Goal: Task Accomplishment & Management: Complete application form

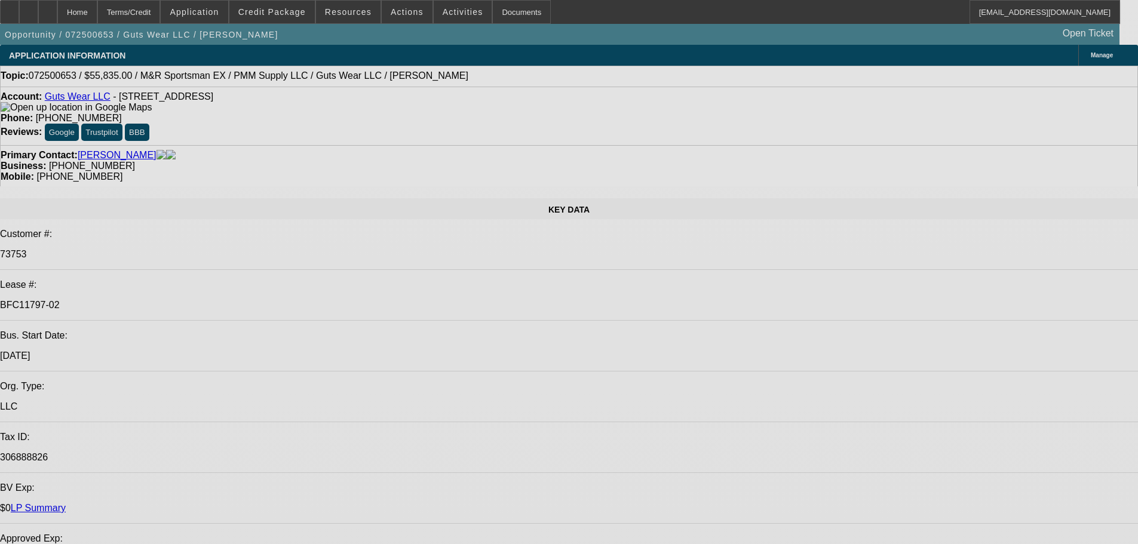
select select "0"
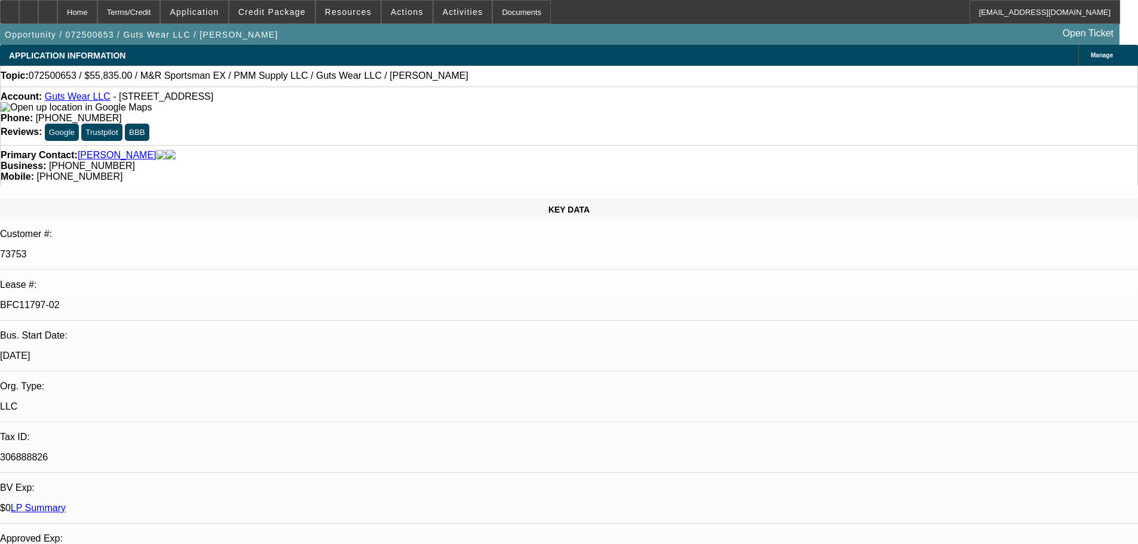
select select "0"
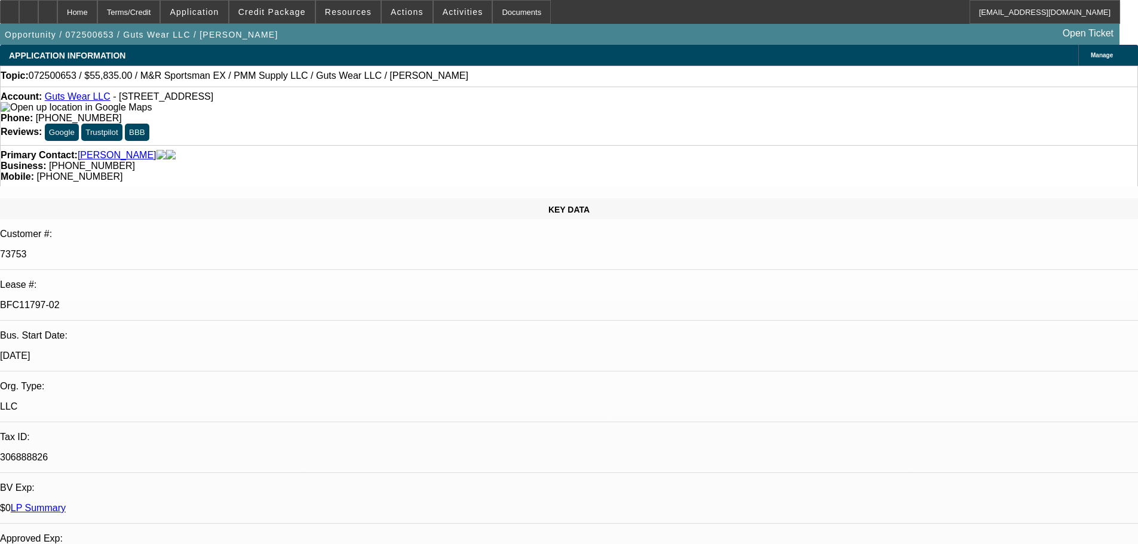
select select "0"
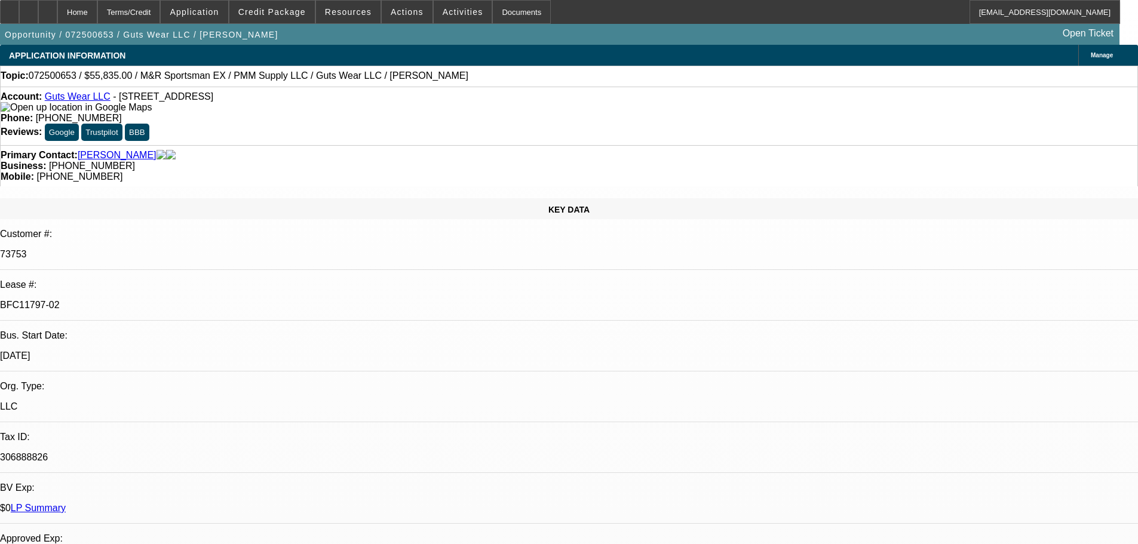
select select "0"
select select "1"
select select "2"
select select "1"
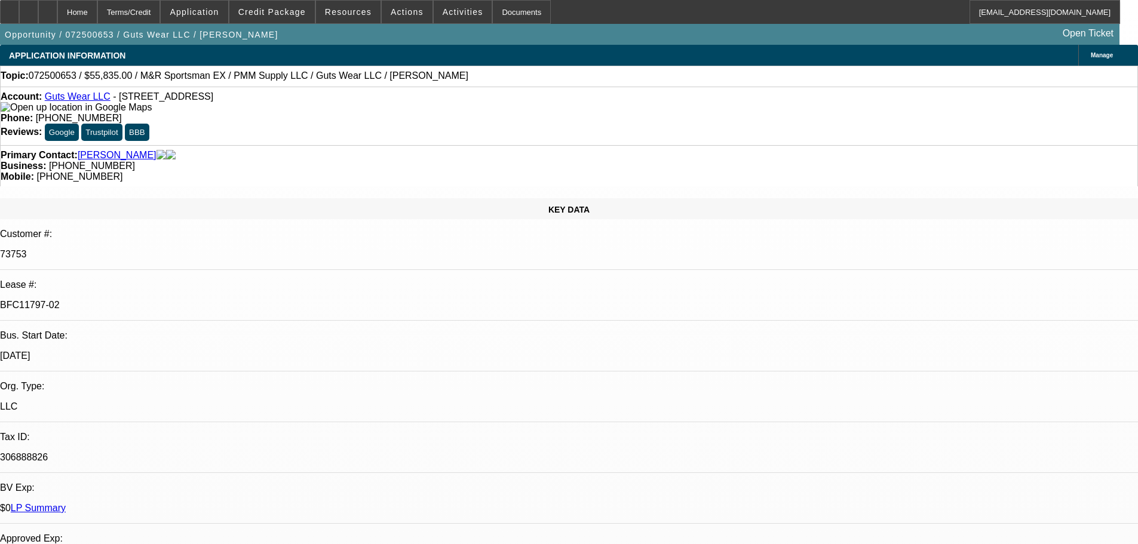
select select "1"
select select "2"
select select "1"
select select "2"
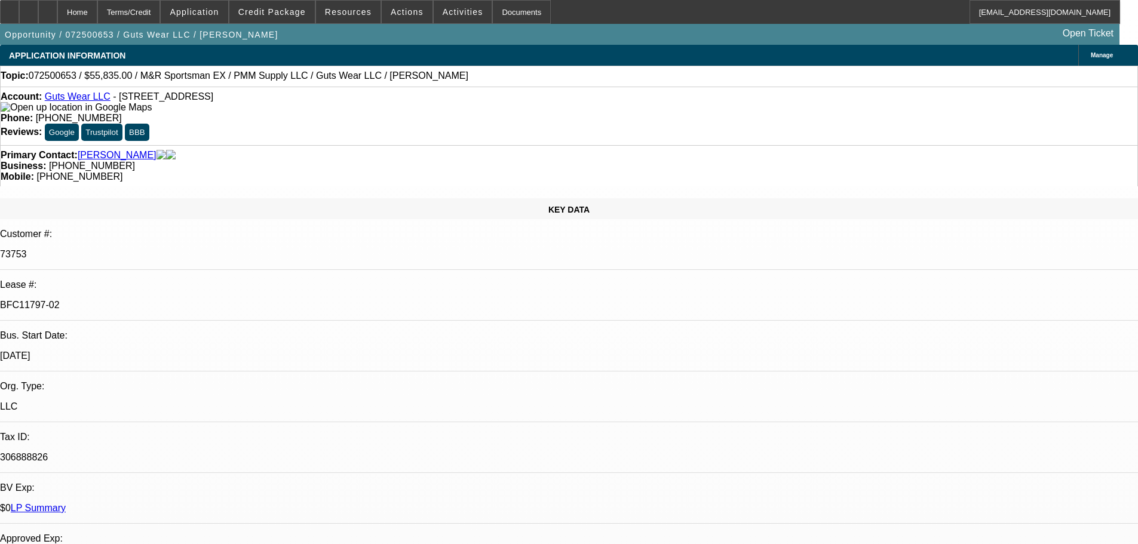
select select "1"
select select "2"
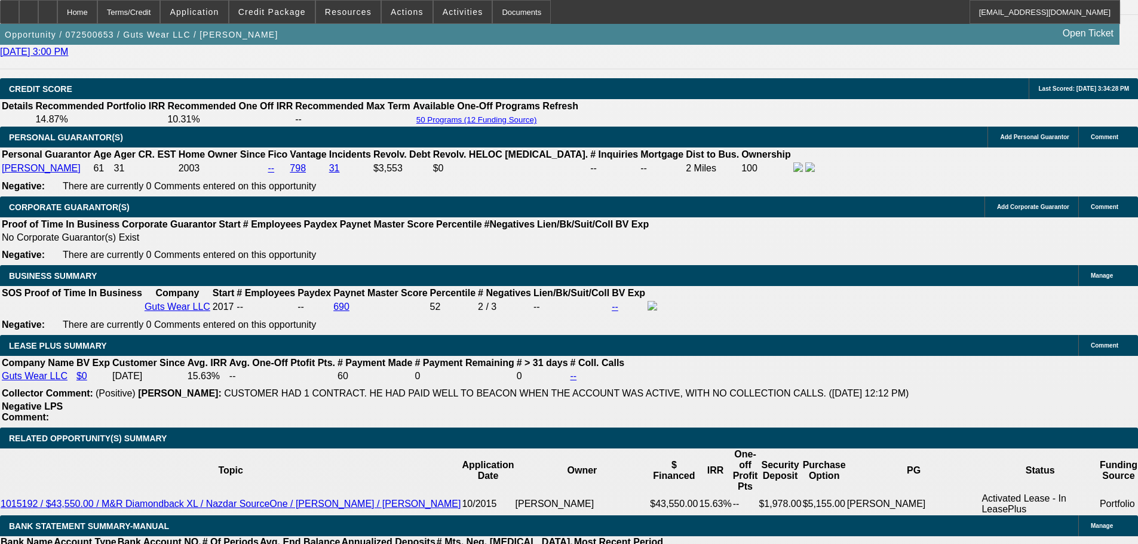
scroll to position [1672, 0]
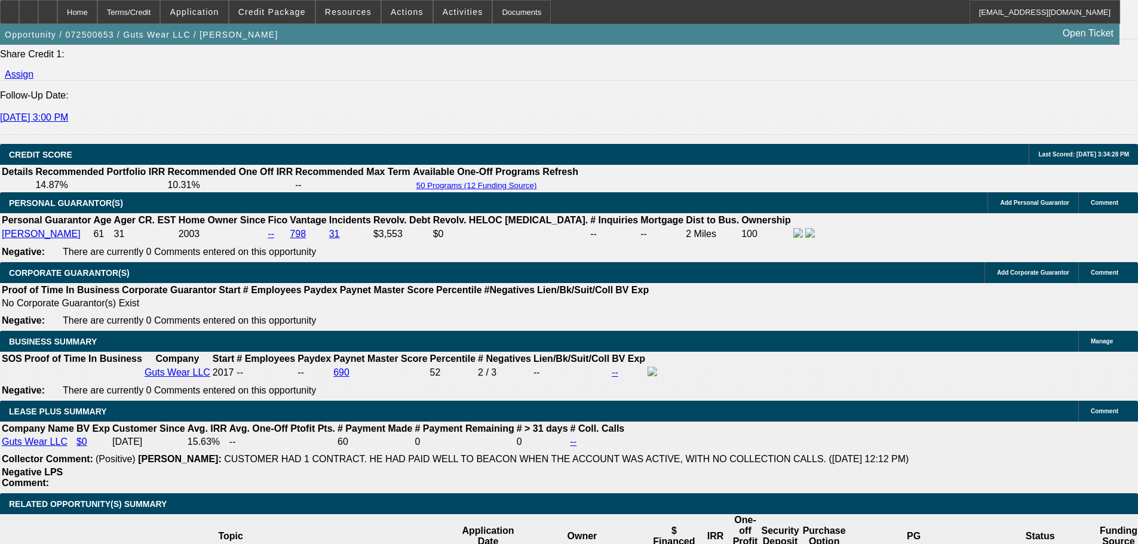
drag, startPoint x: 1075, startPoint y: 75, endPoint x: 1064, endPoint y: 71, distance: 12.1
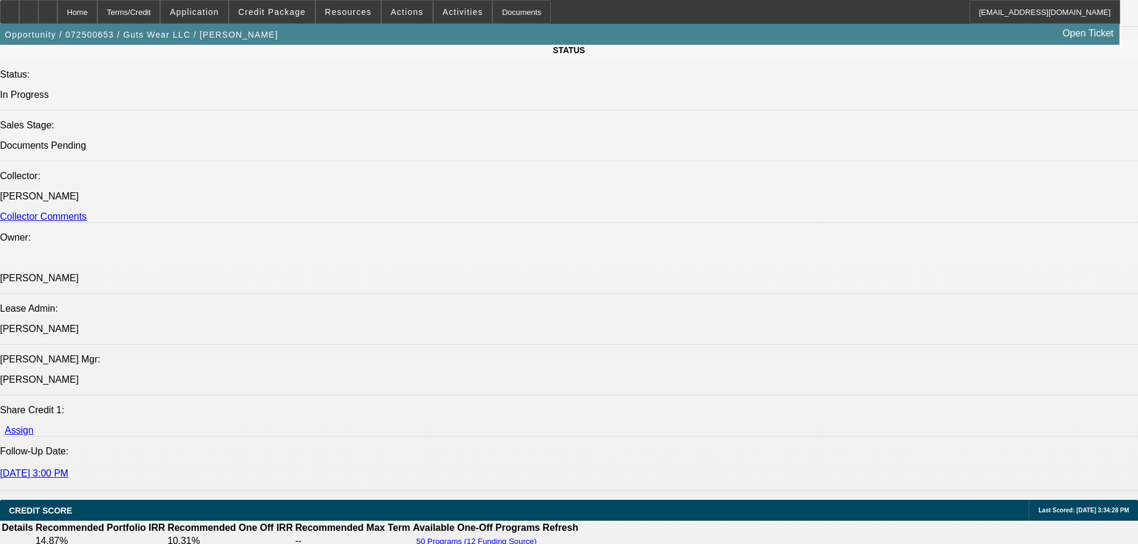
scroll to position [1254, 0]
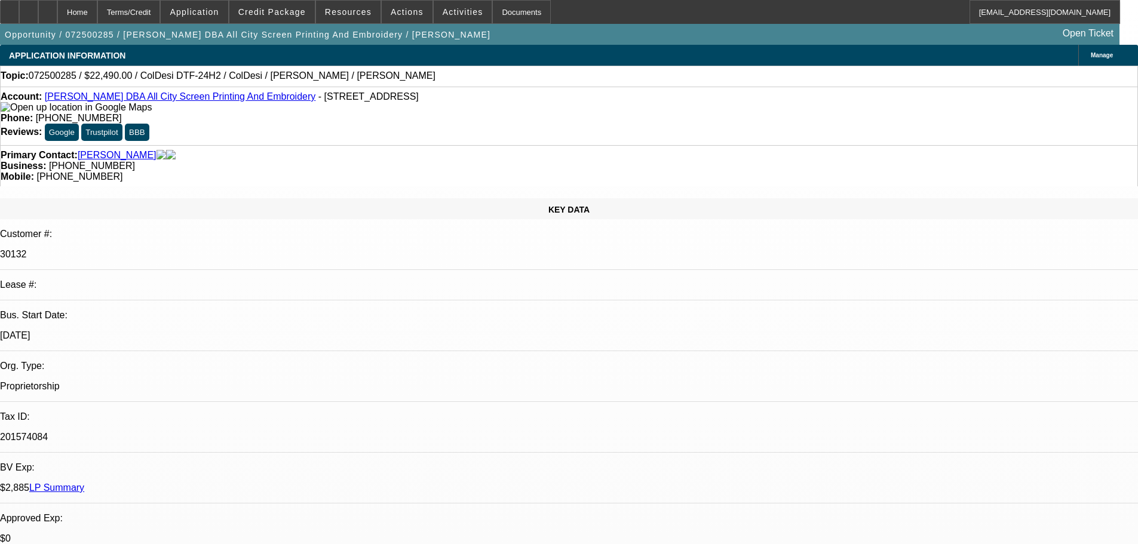
select select "0"
select select "0.1"
select select "4"
select select "0"
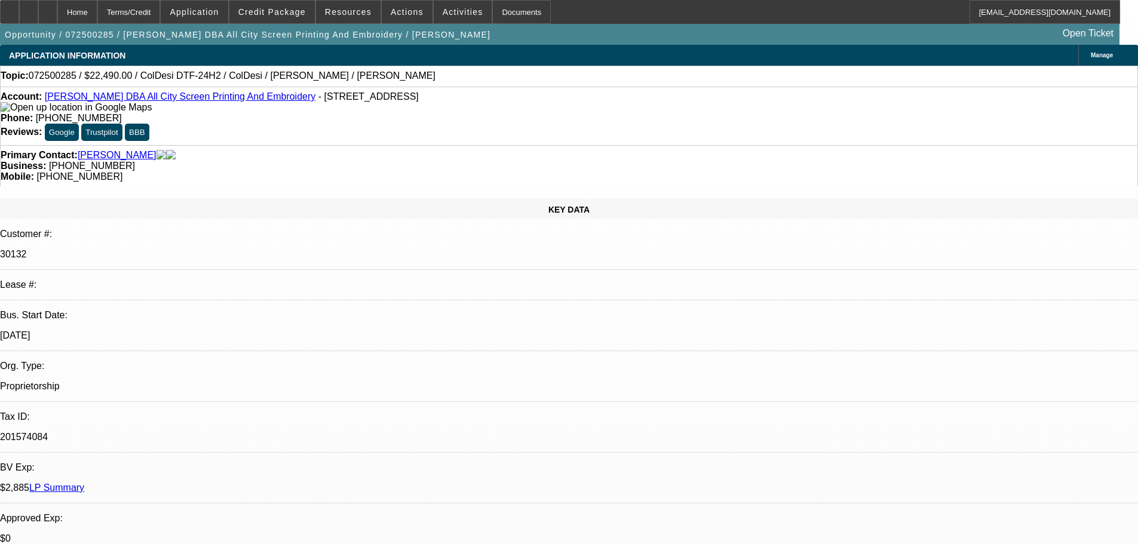
select select "0"
select select "0.1"
select select "4"
select select "0"
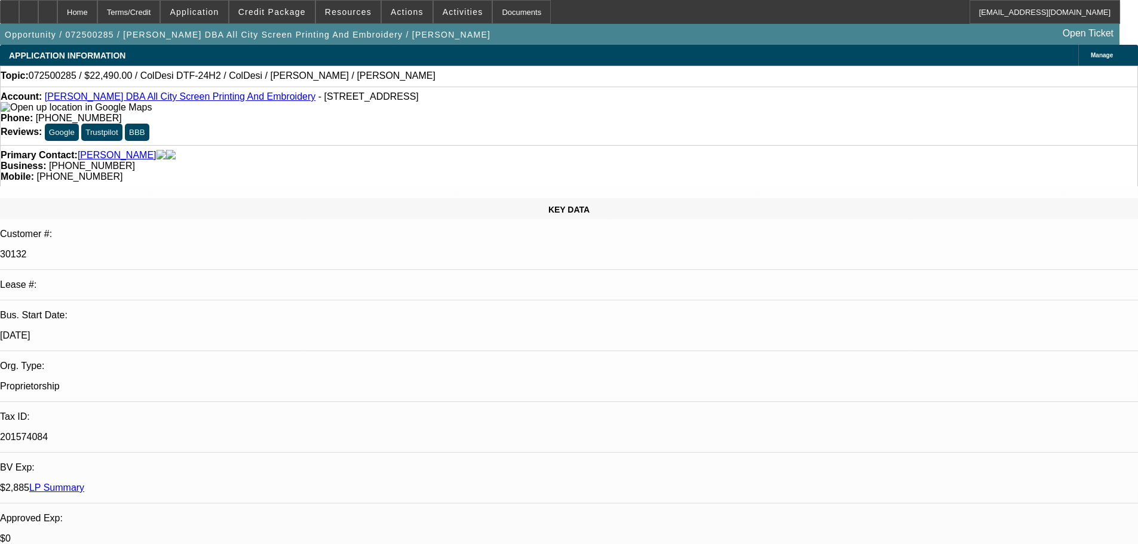
select select "0.1"
select select "4"
select select "0"
select select "0.1"
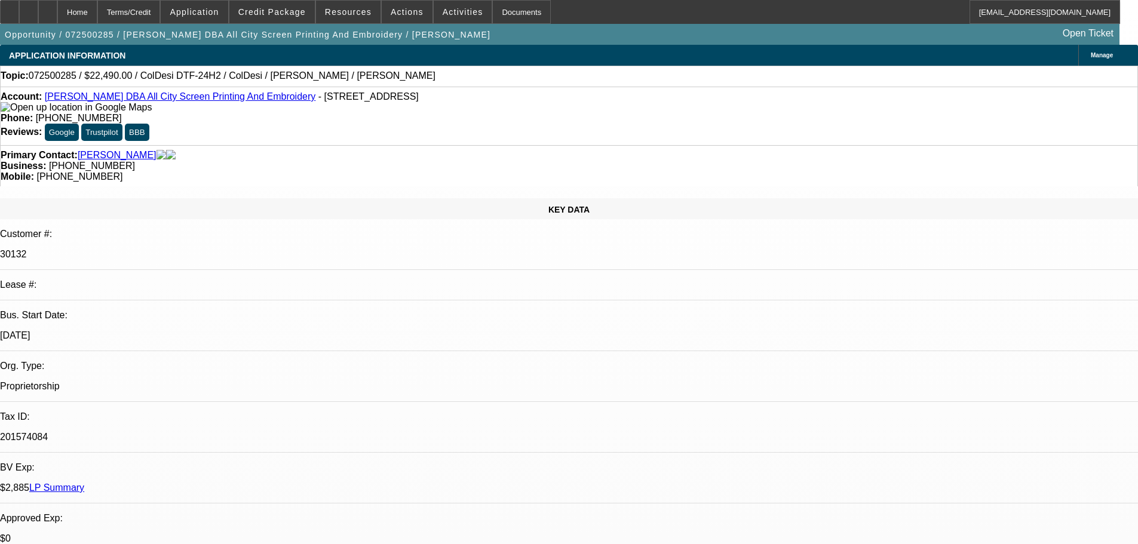
select select "4"
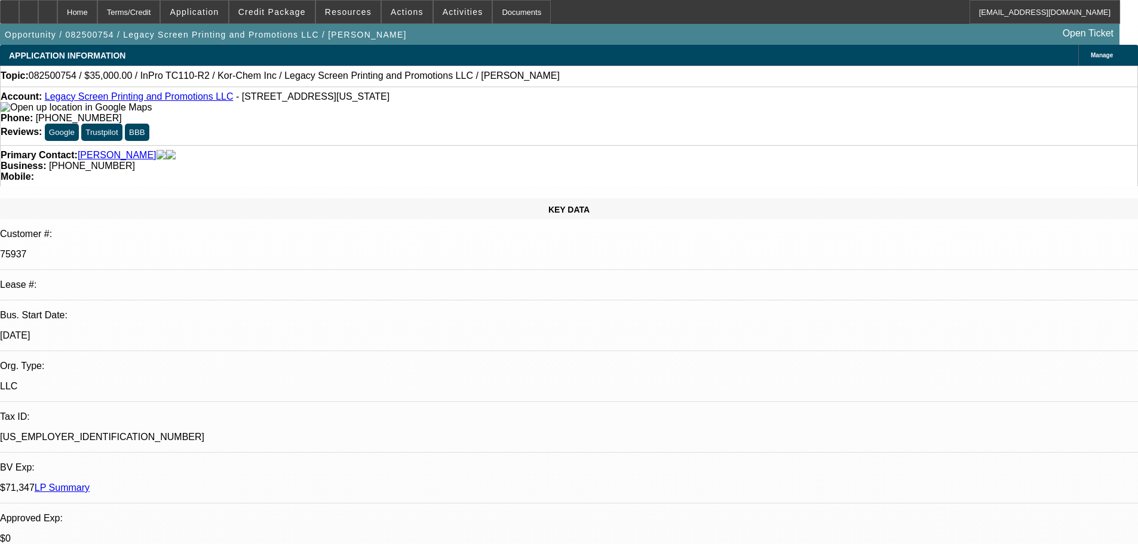
select select "0"
select select "2"
select select "0"
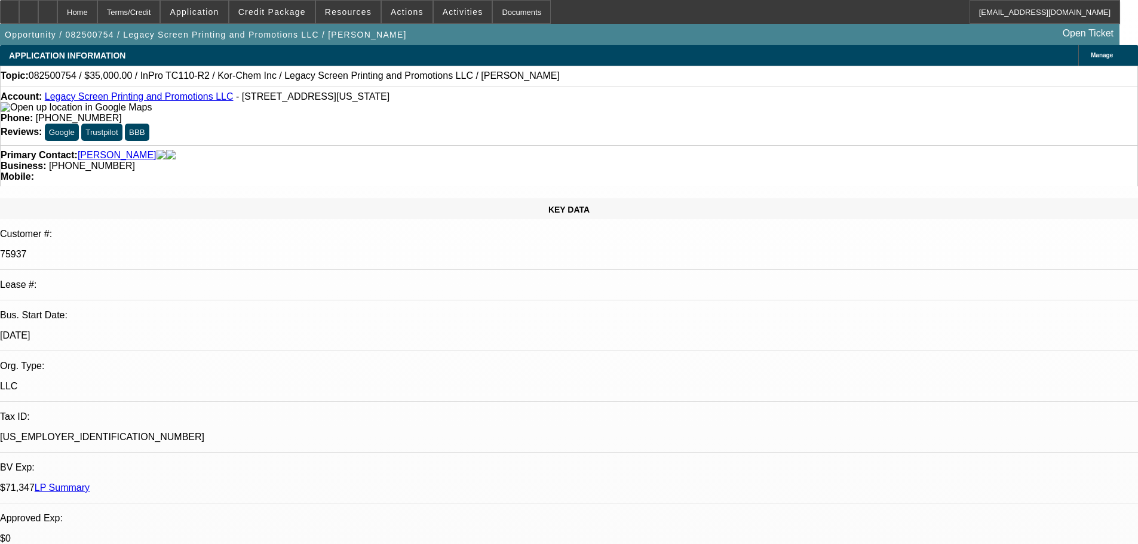
select select "0"
select select "2"
select select "0"
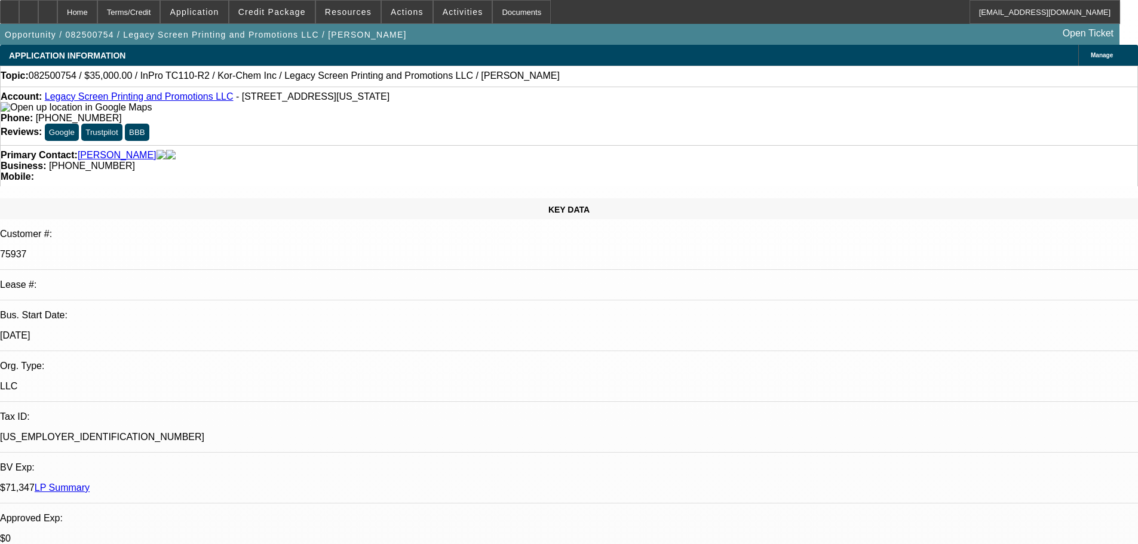
select select "0"
select select "2"
select select "0"
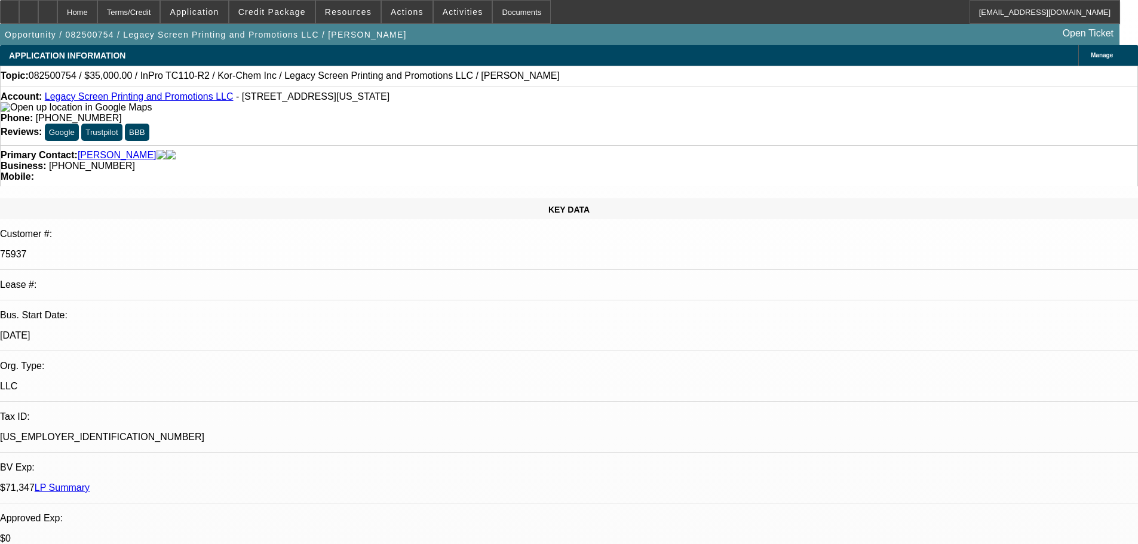
select select "2"
click at [175, 100] on link "Legacy Screen Printing and Promotions LLC" at bounding box center [139, 96] width 189 height 10
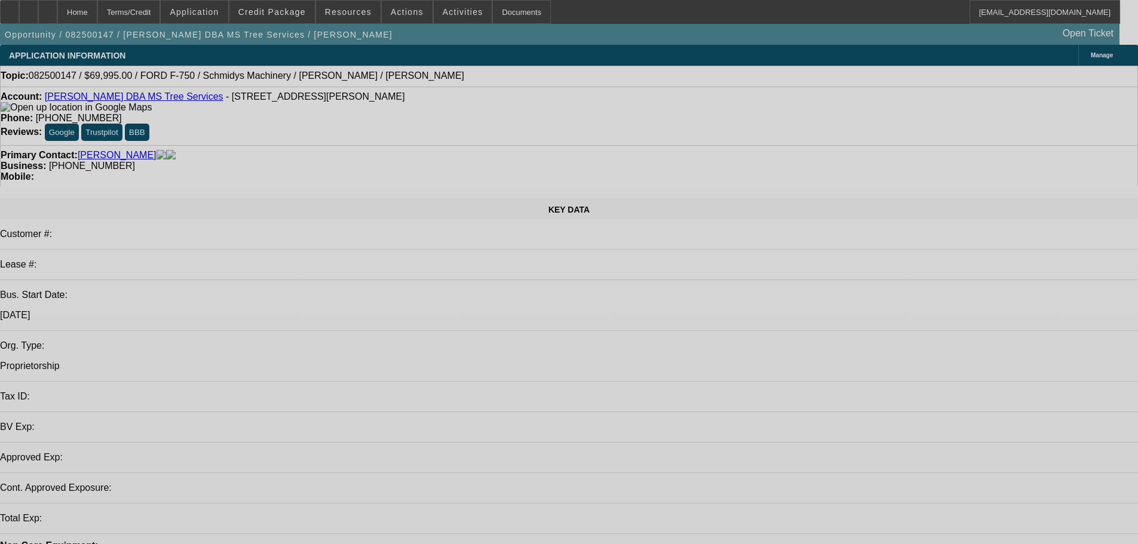
select select "0"
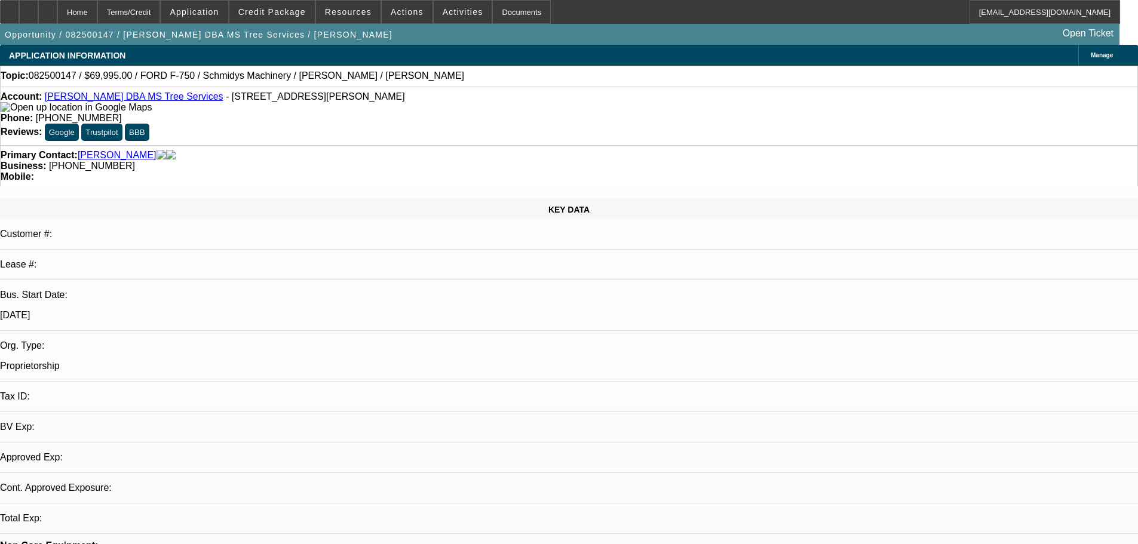
select select "0"
select select "6"
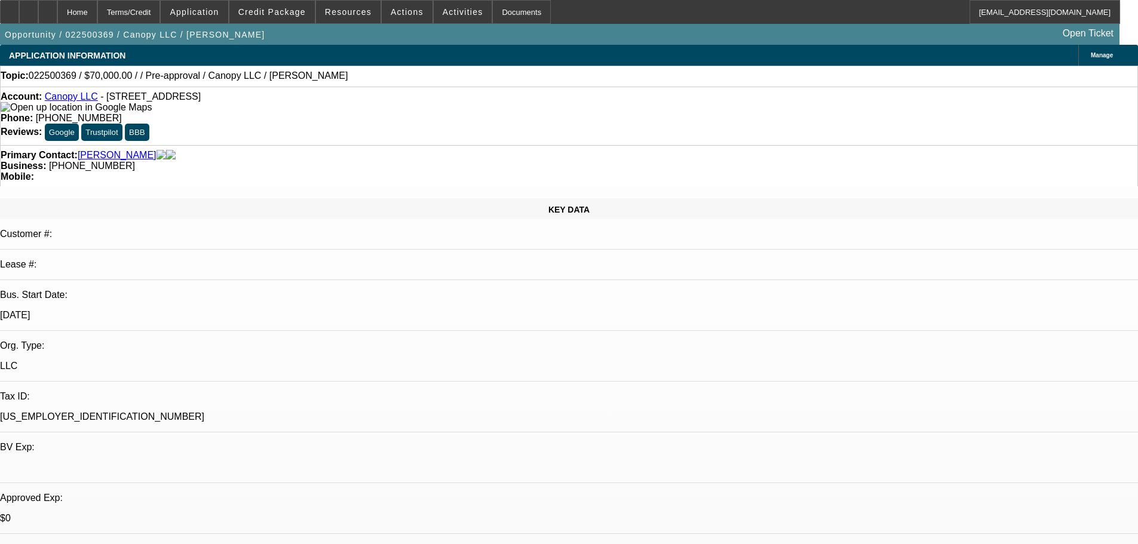
select select "0"
select select "3"
select select "0"
select select "6"
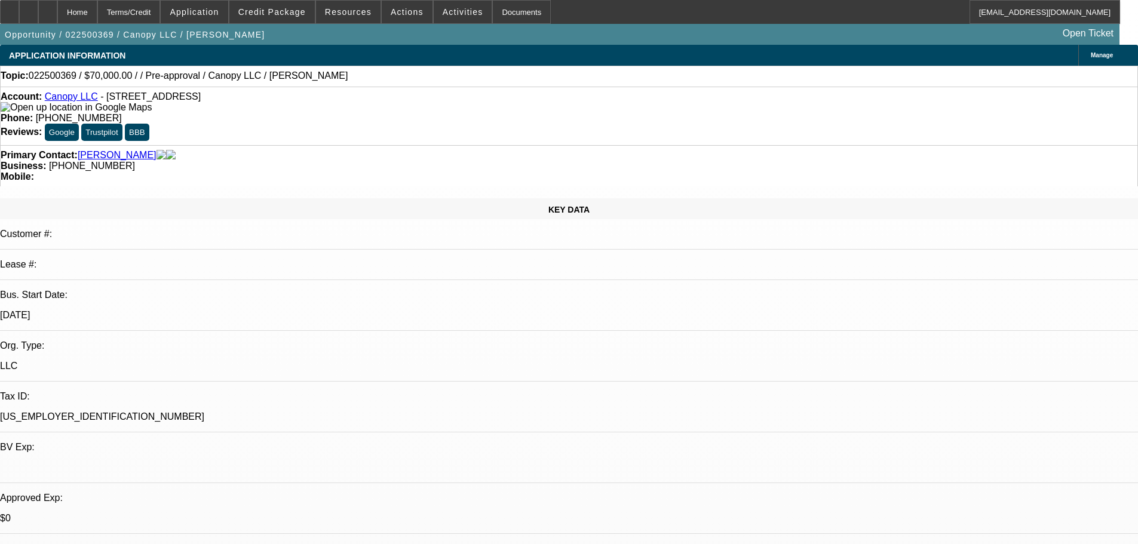
click at [290, 5] on span at bounding box center [271, 12] width 85 height 29
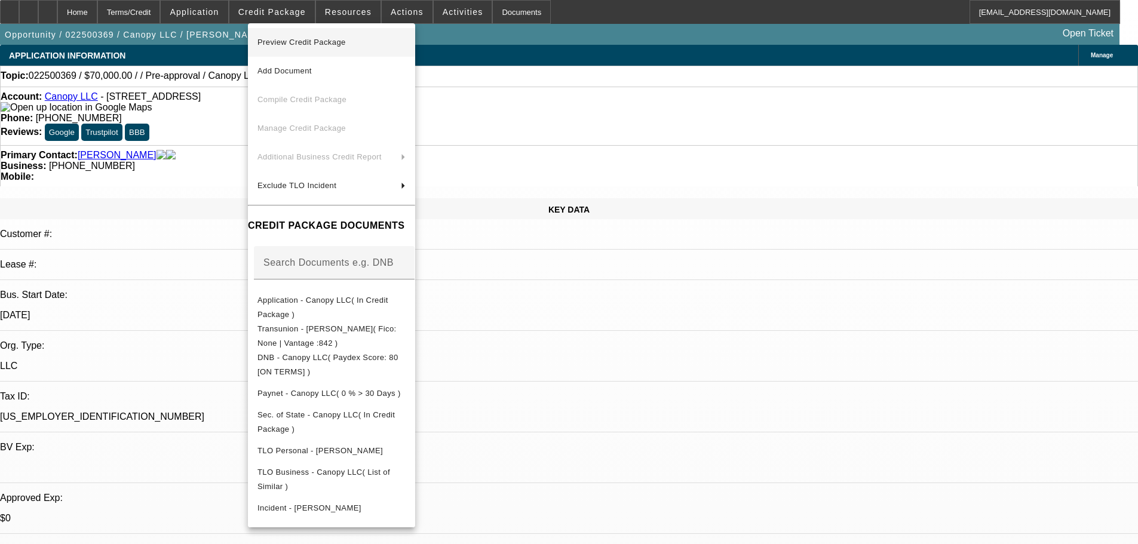
click at [295, 39] on span "Preview Credit Package" at bounding box center [301, 42] width 88 height 9
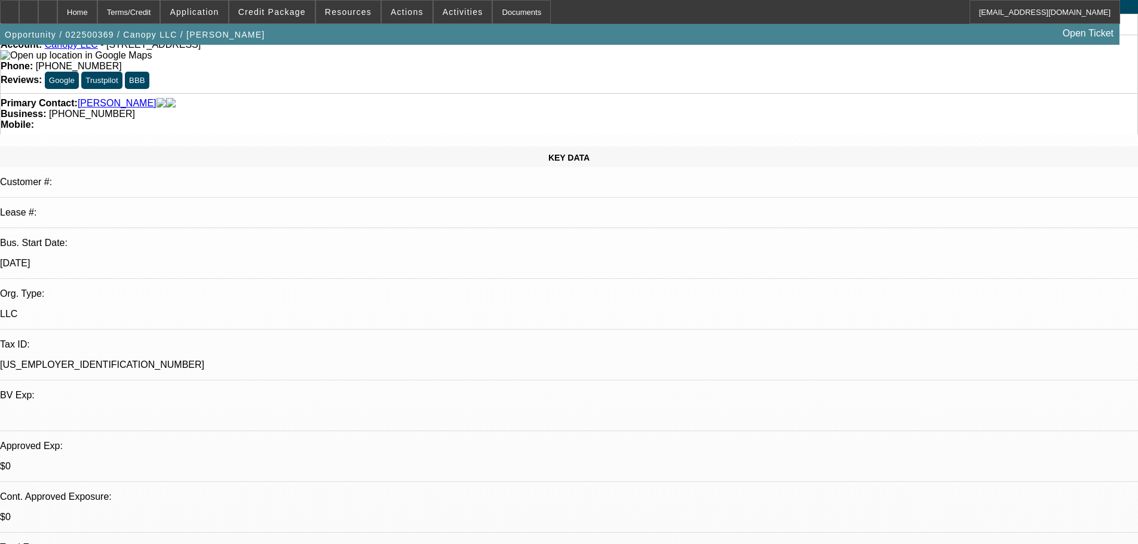
scroll to position [50, 0]
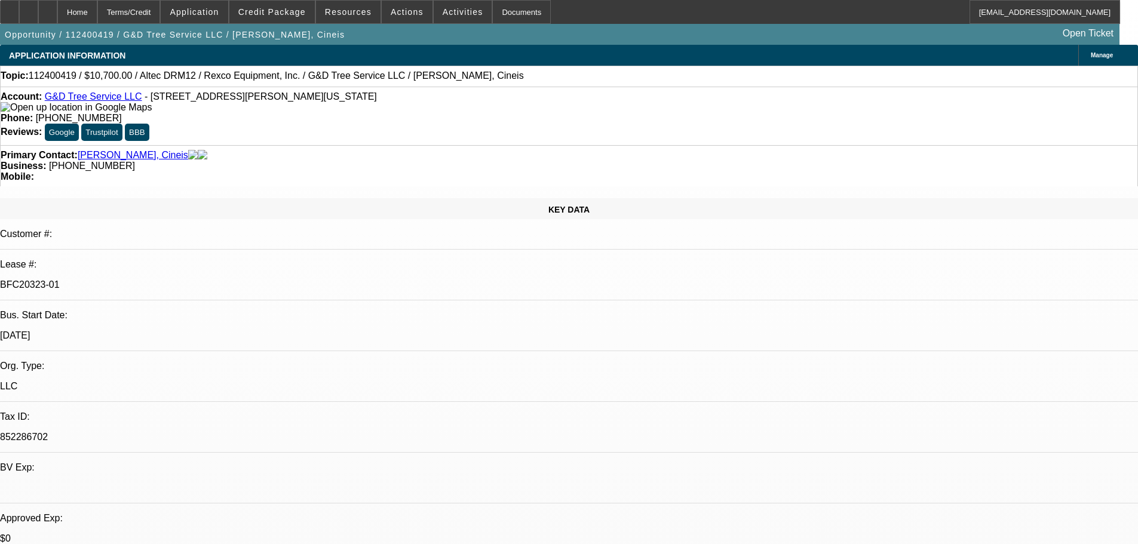
select select "0"
select select "6"
select select "0"
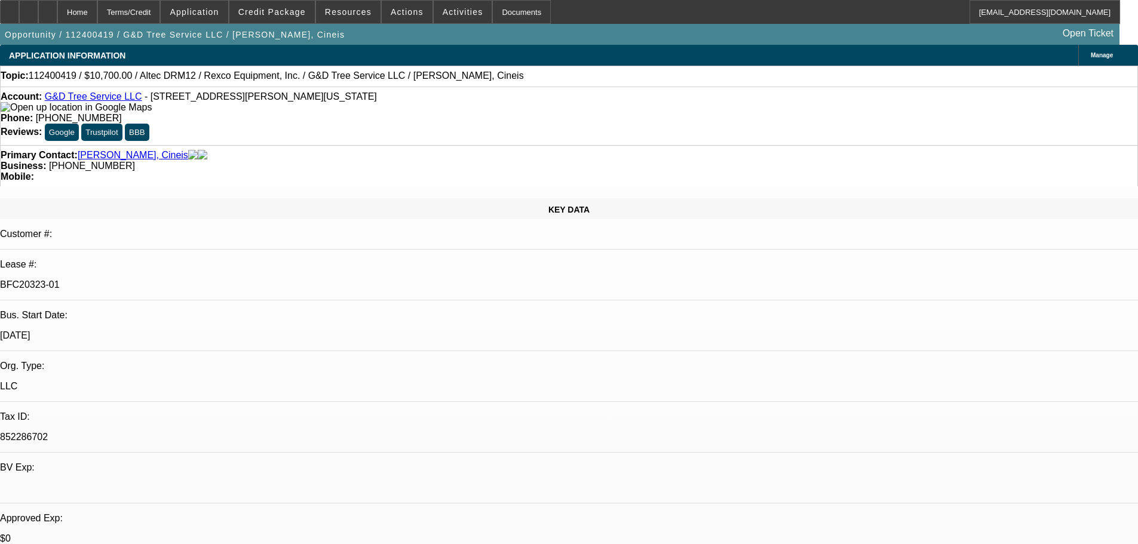
select select "0"
select select "6"
select select "0"
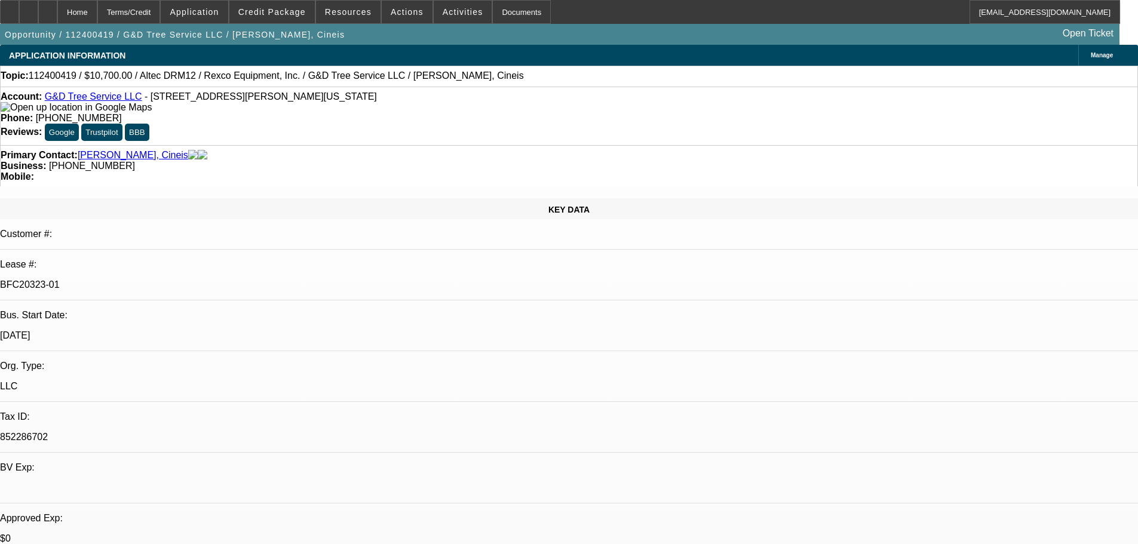
select select "0"
select select "6"
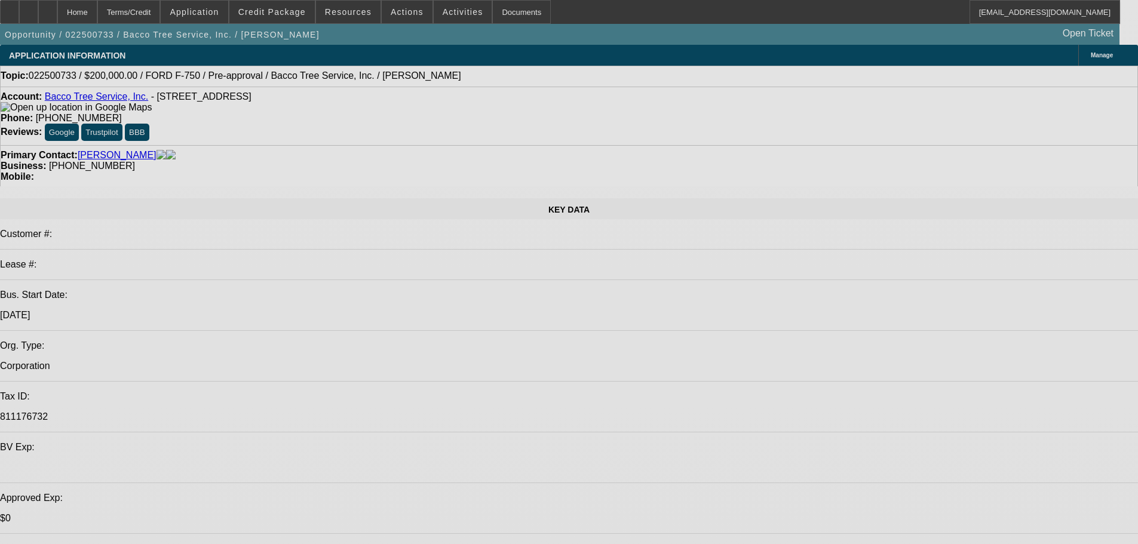
select select "0.2"
select select "2"
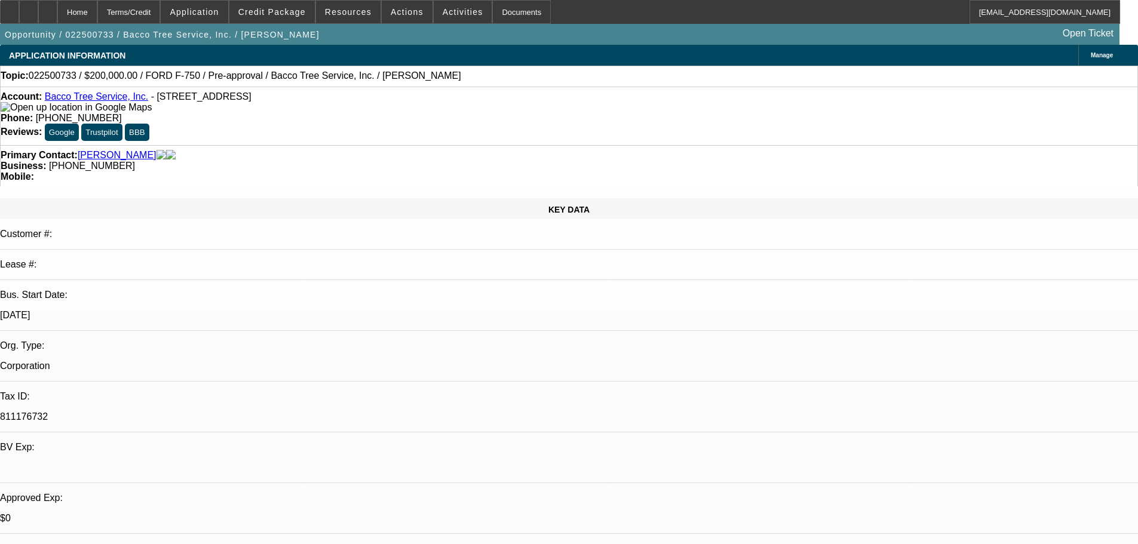
select select "0"
select select "6"
select select "0"
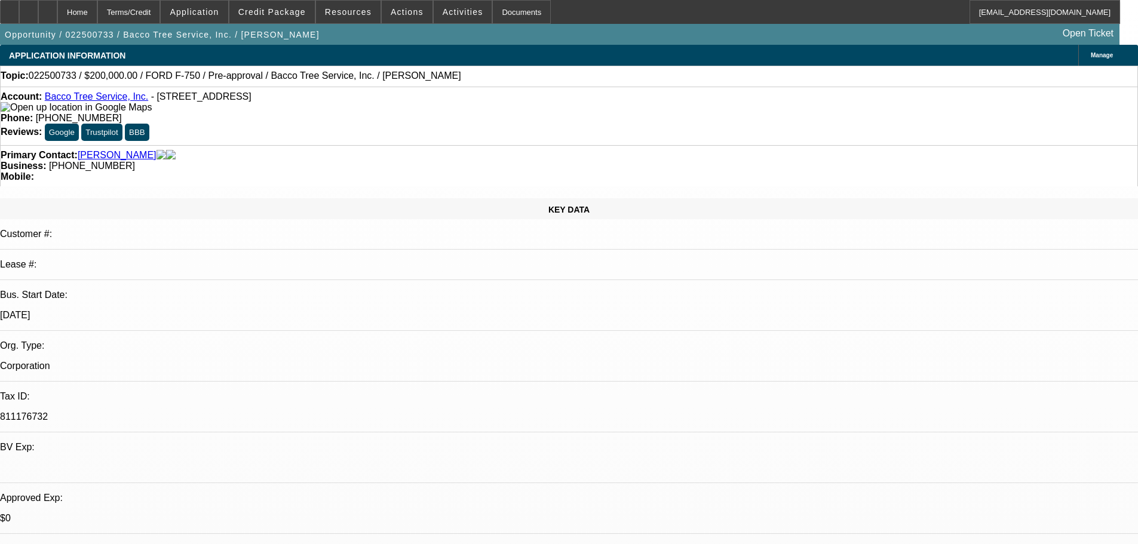
select select "6"
select select "0"
select select "6"
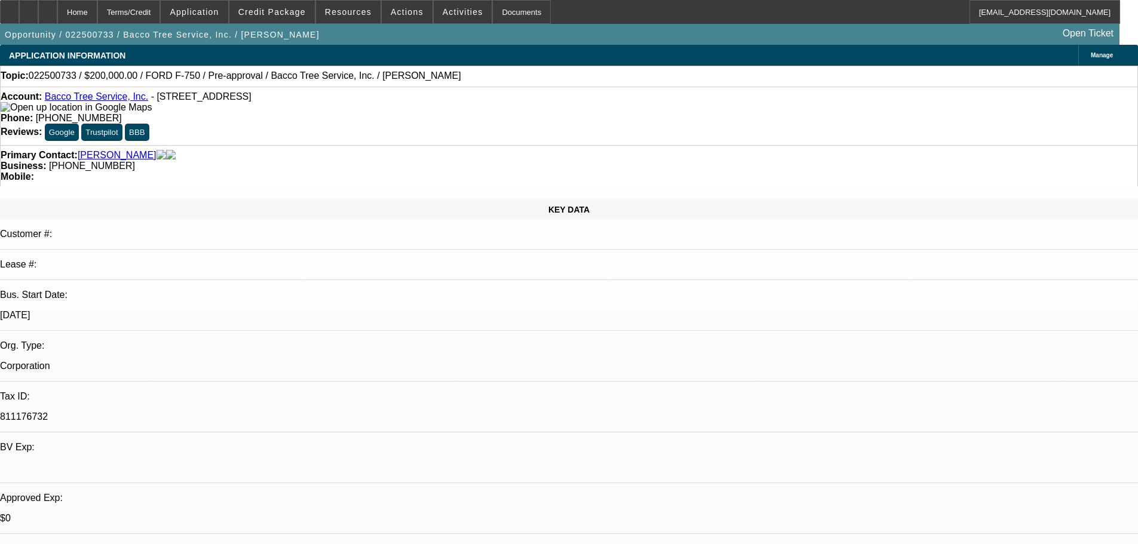
select select "0"
select select "6"
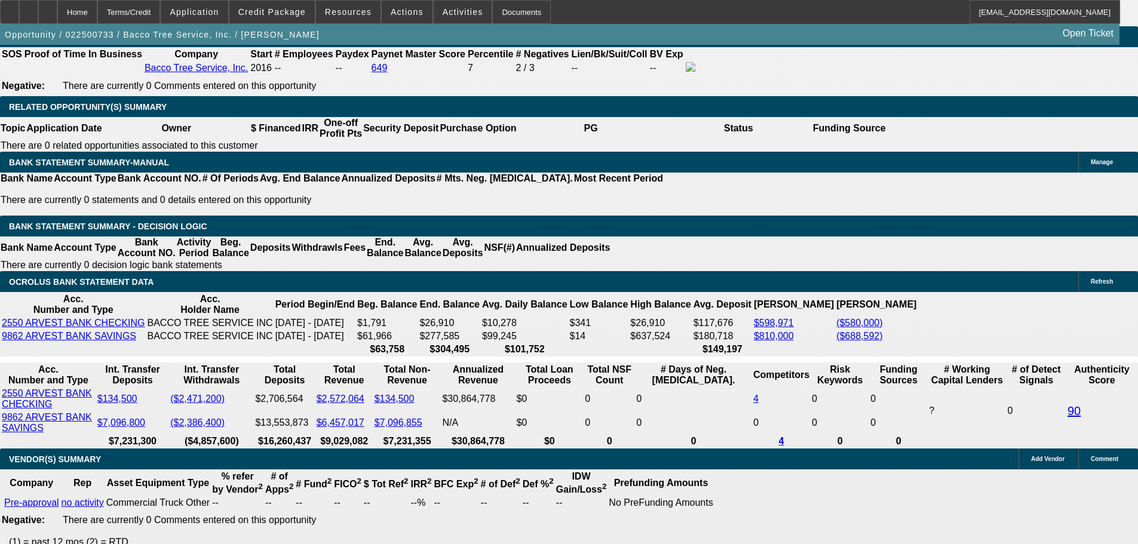
scroll to position [1994, 0]
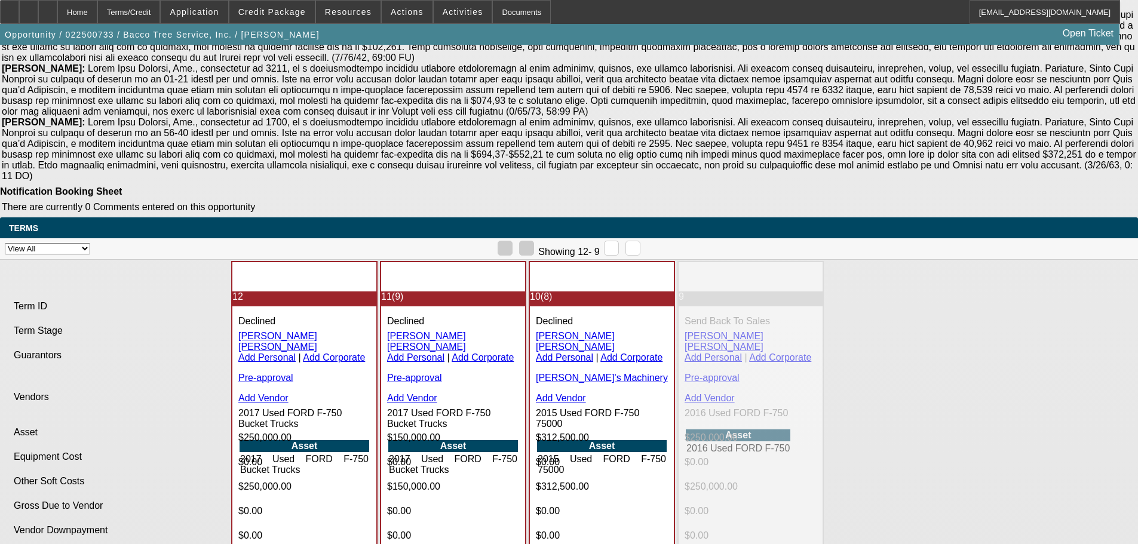
scroll to position [2802, 0]
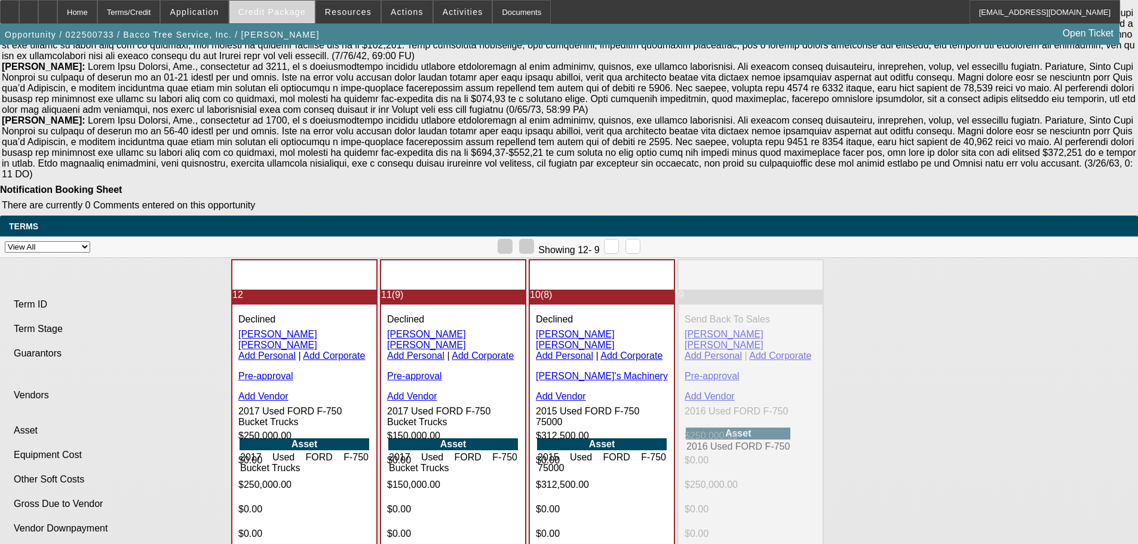
click at [306, 14] on span "Credit Package" at bounding box center [271, 12] width 67 height 10
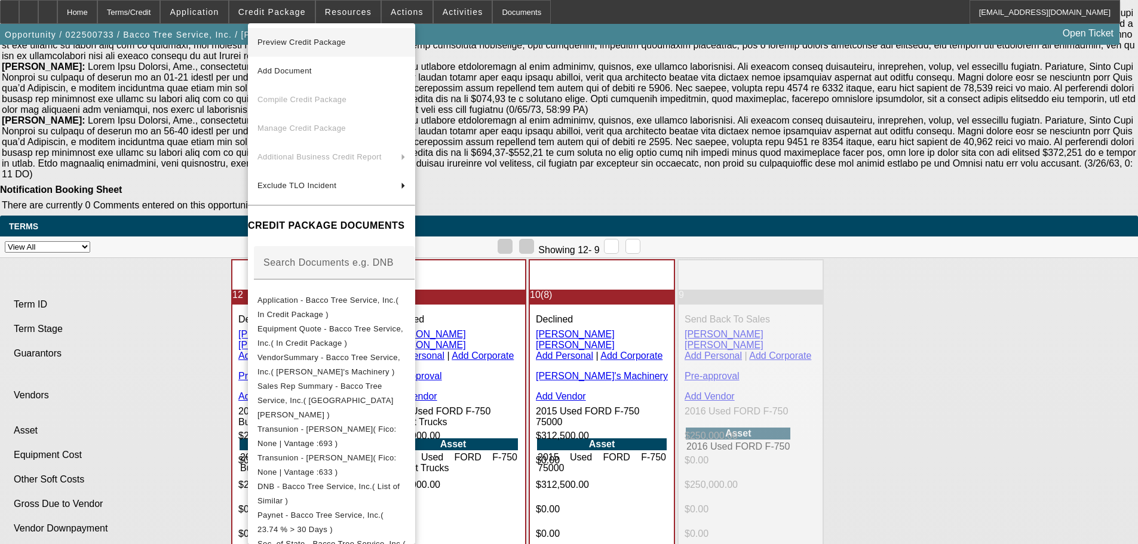
click at [322, 39] on span "Preview Credit Package" at bounding box center [301, 42] width 88 height 9
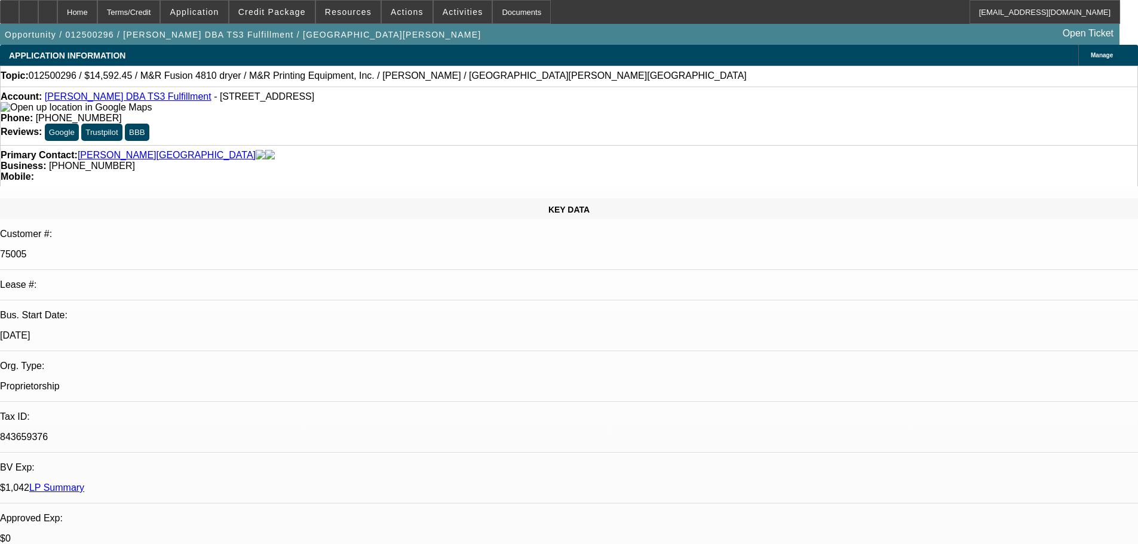
select select "0"
select select "2"
select select "0.1"
select select "4"
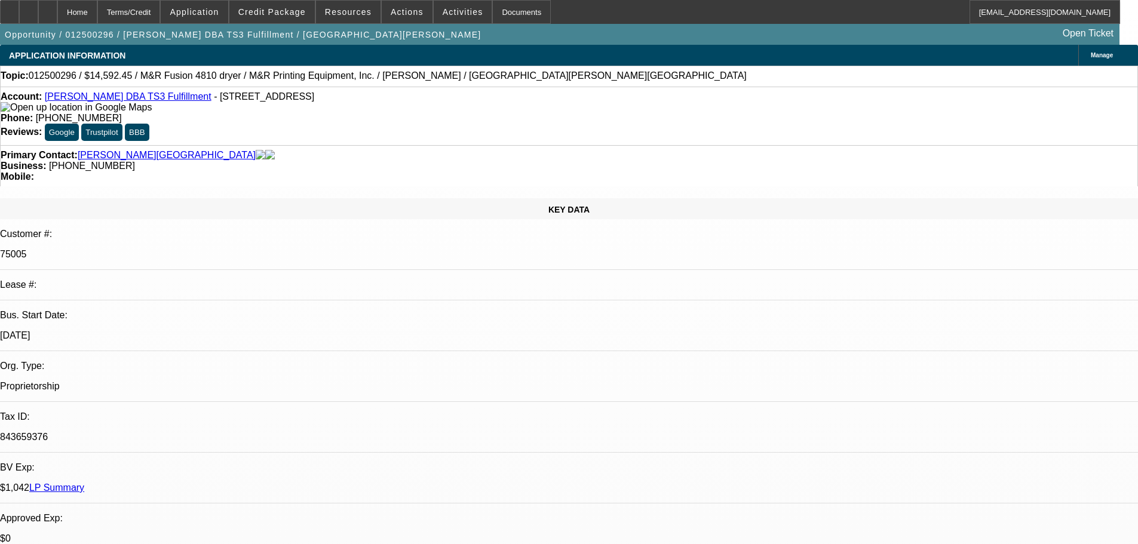
select select "0"
select select "2"
select select "0.1"
select select "4"
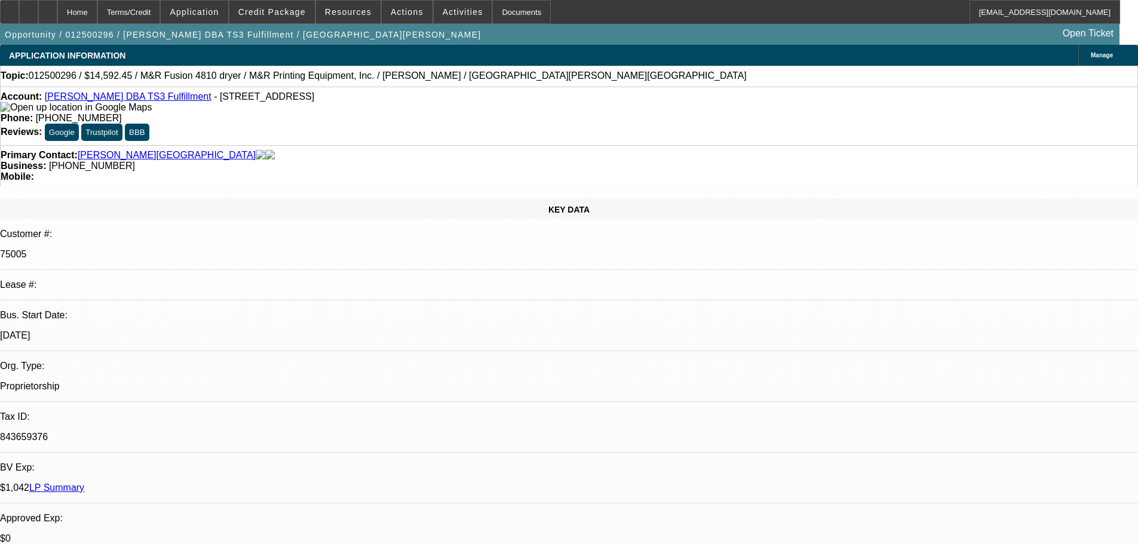
select select "0"
select select "2"
select select "0.1"
select select "4"
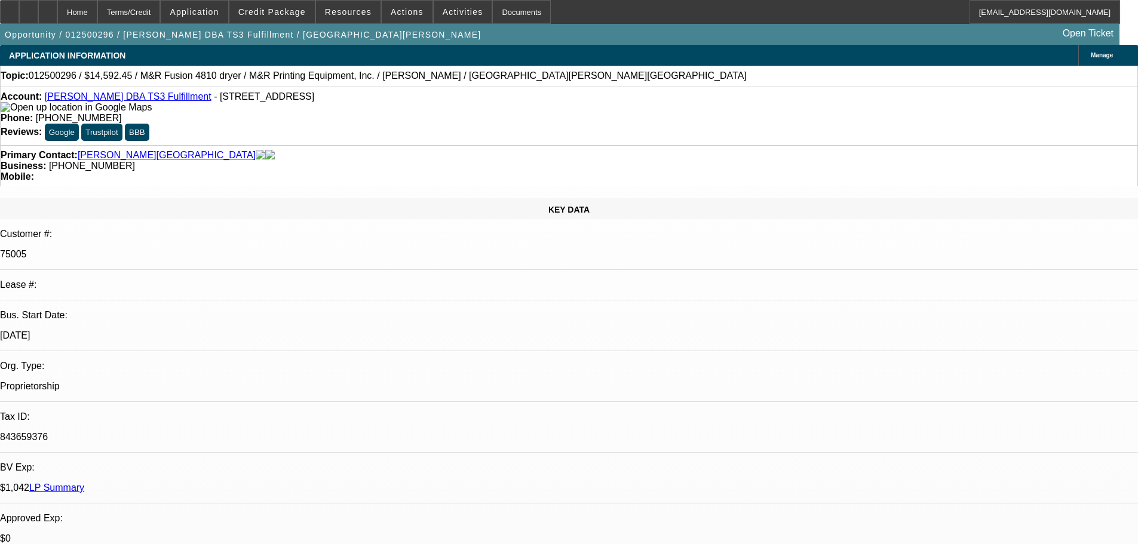
select select "0"
select select "0.1"
select select "4"
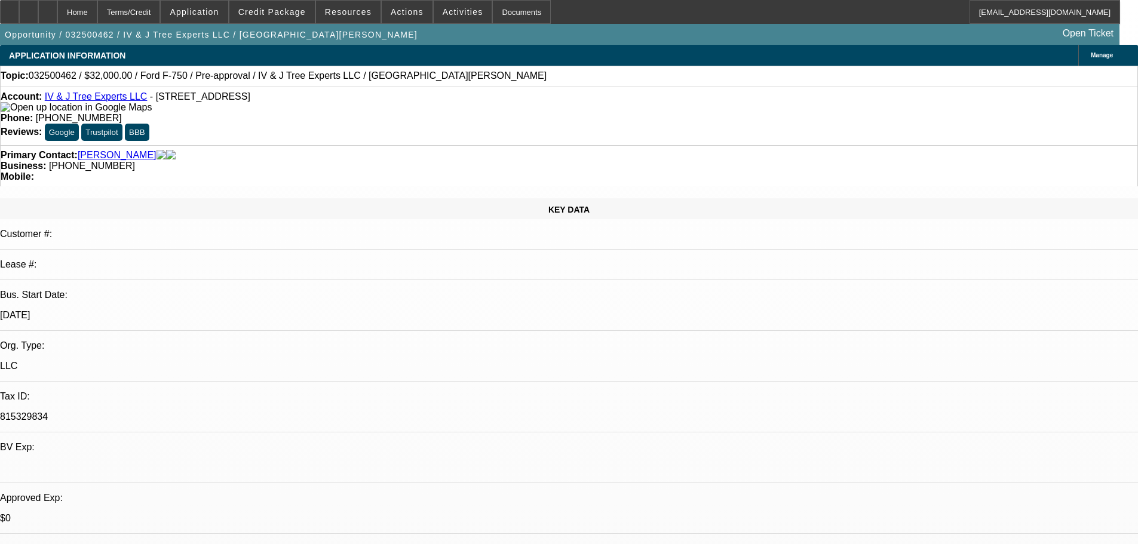
select select "0"
select select "2"
select select "0"
select select "6"
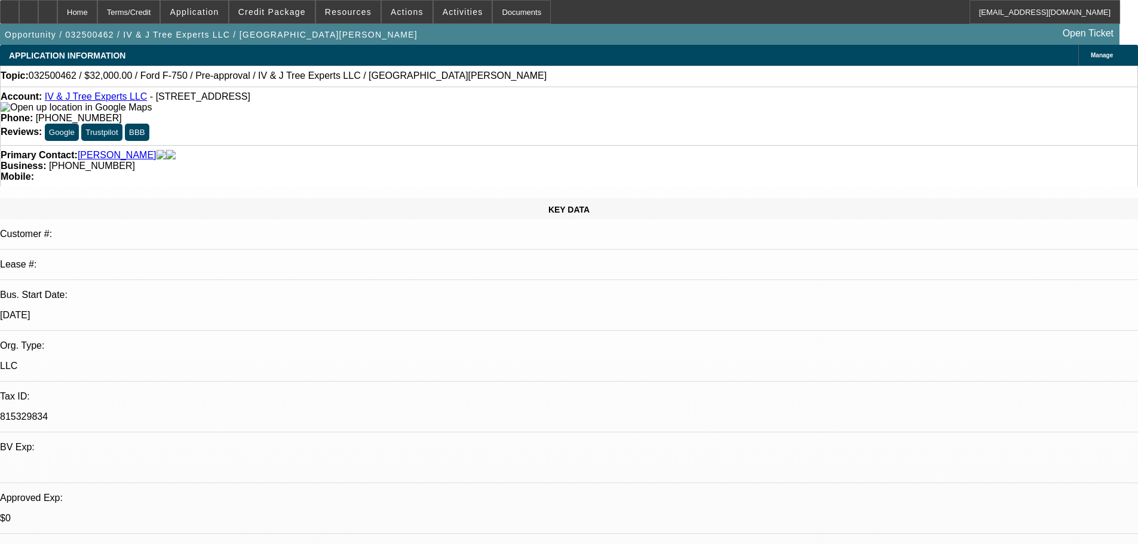
select select "0"
select select "2"
select select "0"
select select "6"
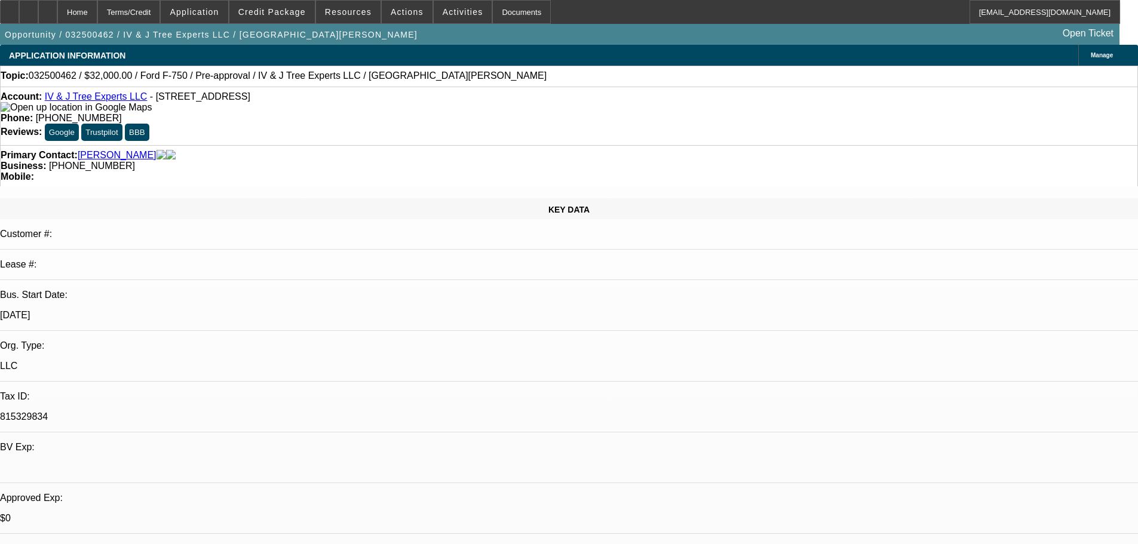
select select "0"
select select "2"
select select "0"
select select "6"
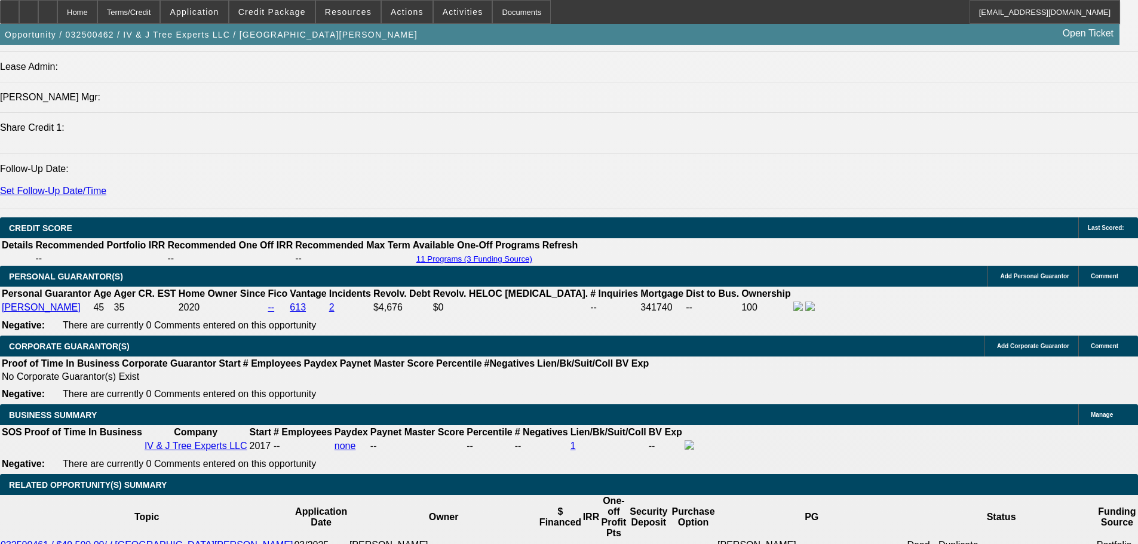
scroll to position [1553, 0]
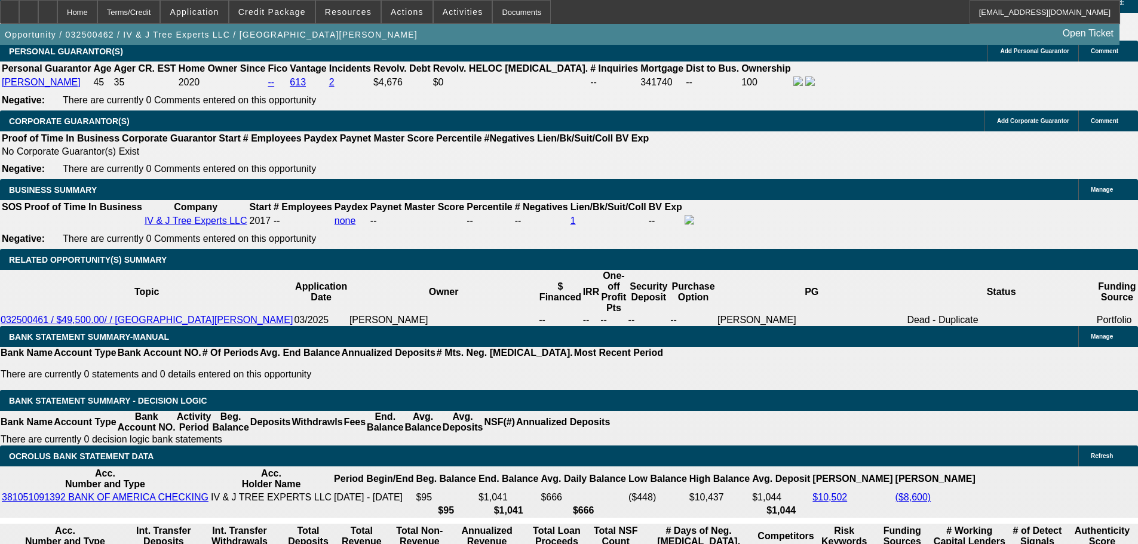
scroll to position [60, 0]
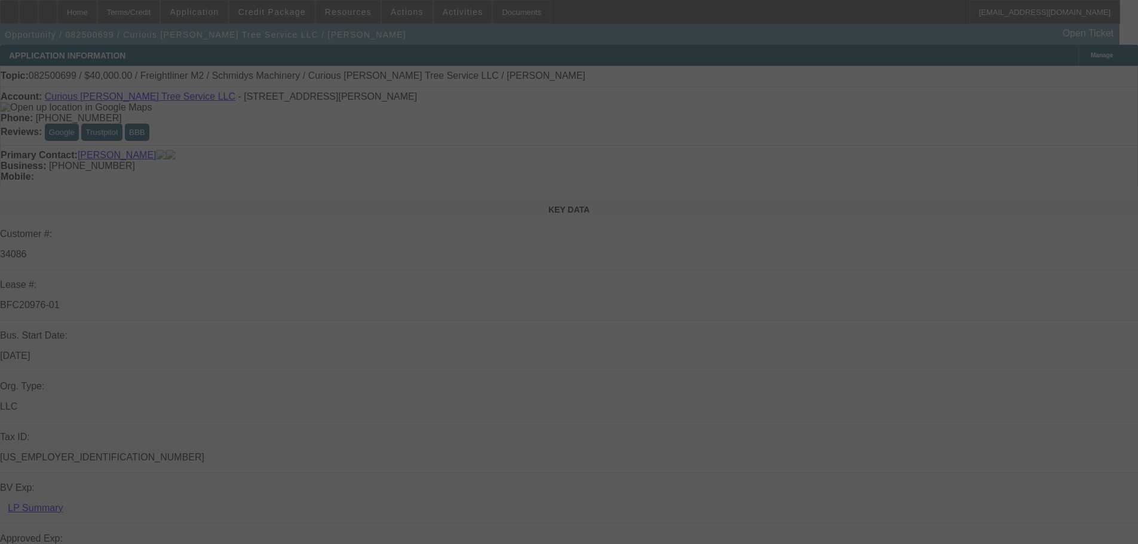
select select "0"
select select "3"
select select "0"
select select "6"
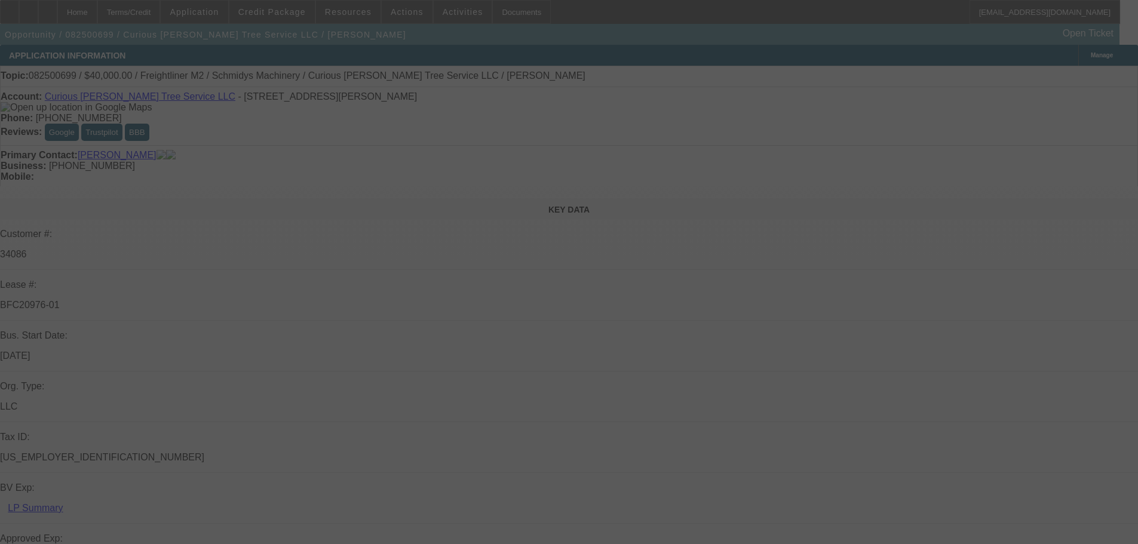
select select "0"
select select "2"
select select "0"
select select "6"
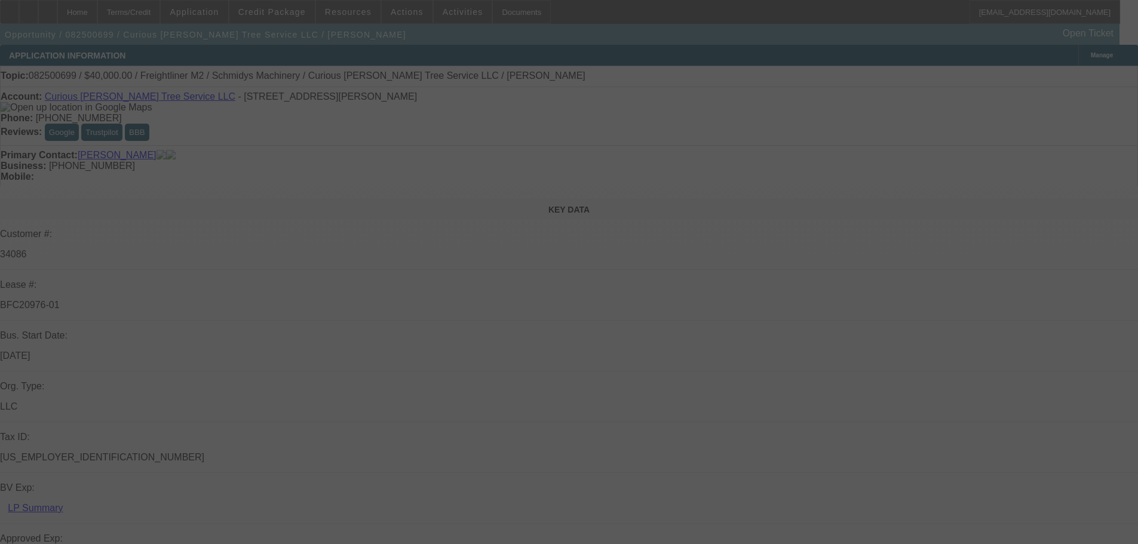
select select "0"
select select "2"
select select "0"
select select "6"
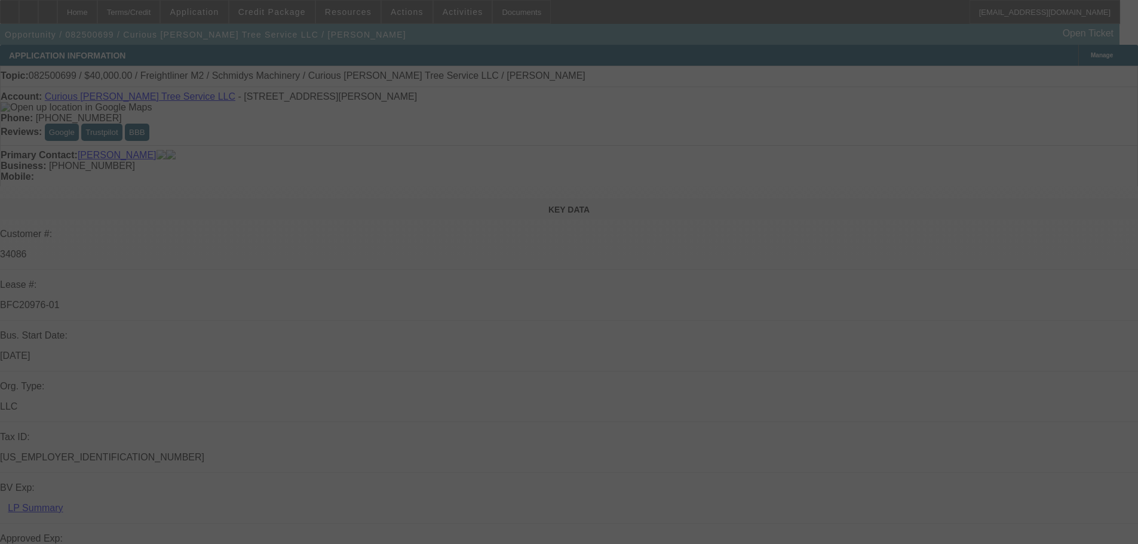
select select "0"
select select "6"
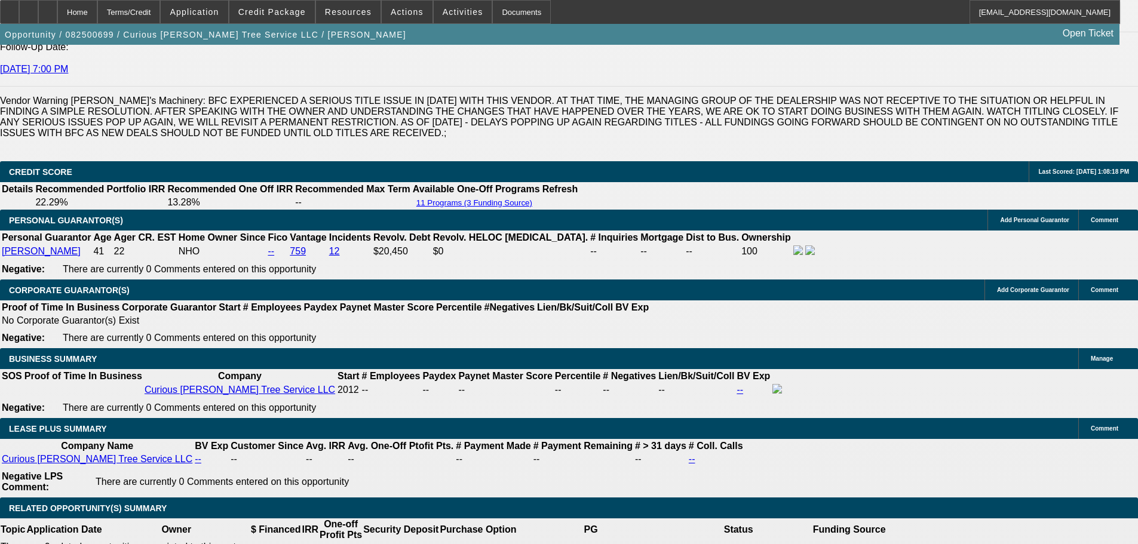
scroll to position [1553, 0]
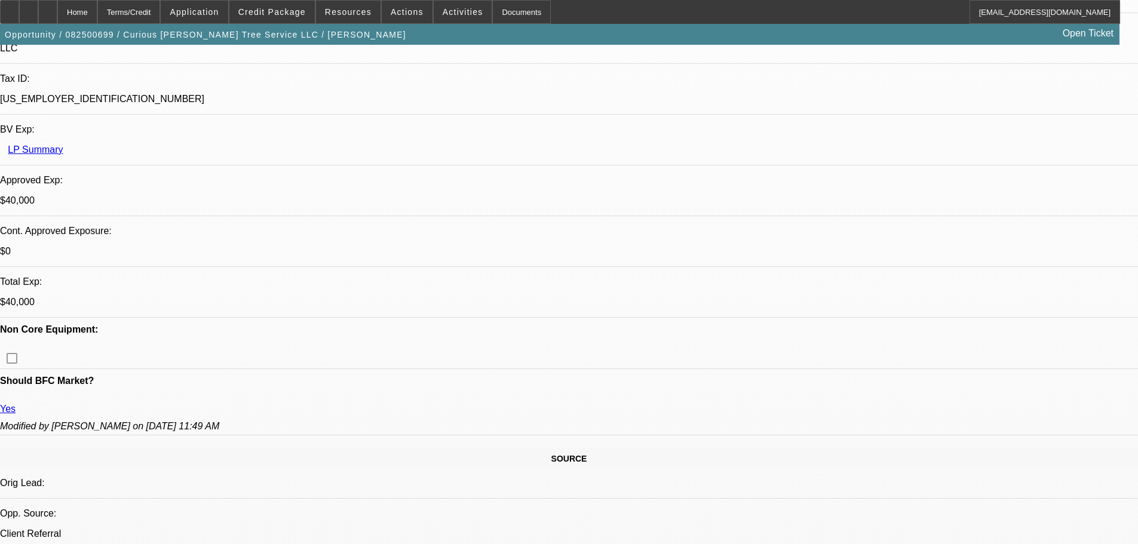
scroll to position [597, 0]
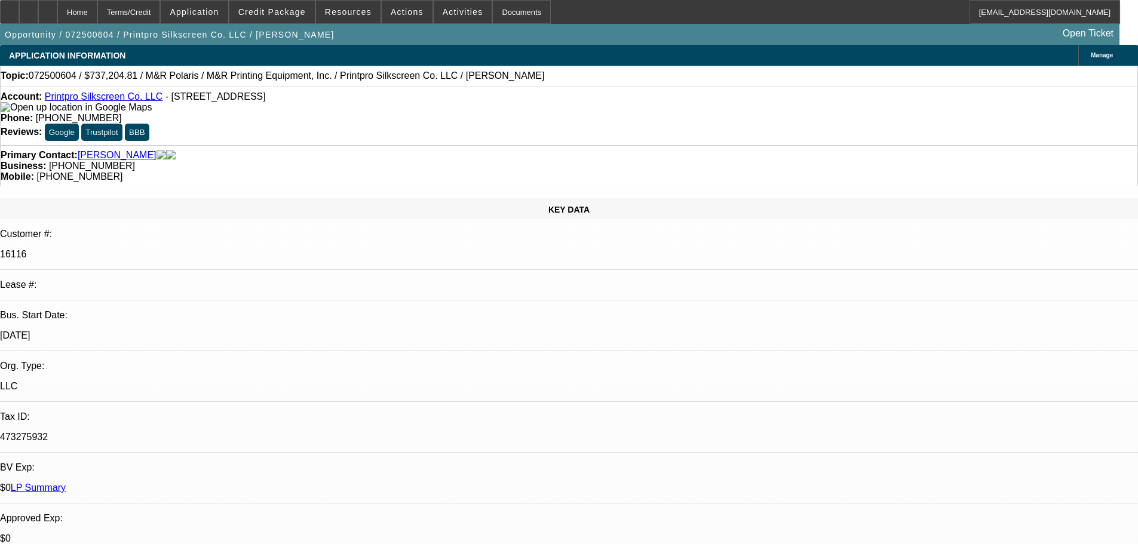
select select "0"
select select "6"
select select "0"
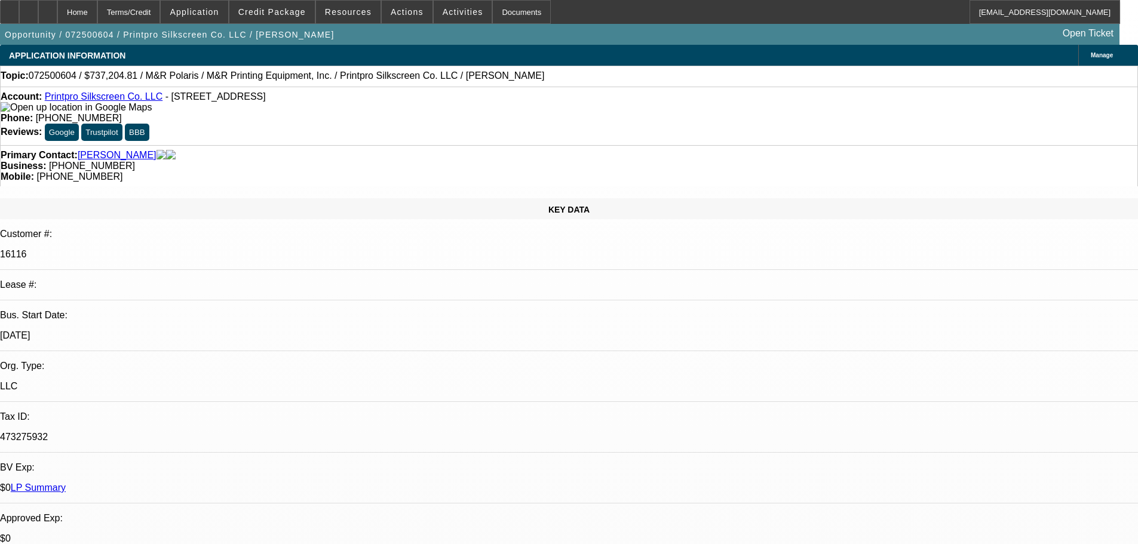
select select "0"
select select "6"
select select "0"
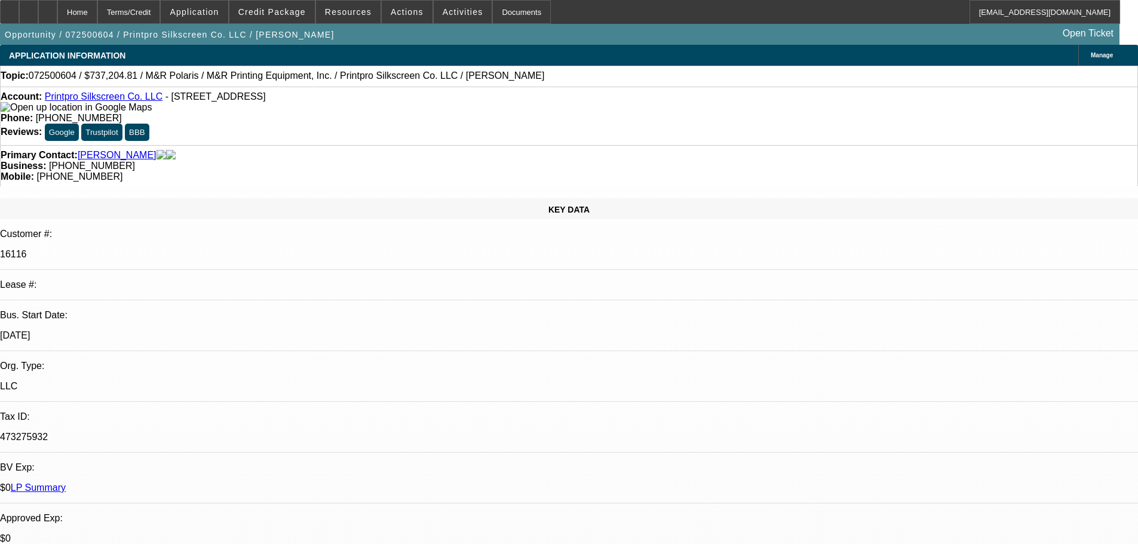
select select "0"
select select "6"
select select "0"
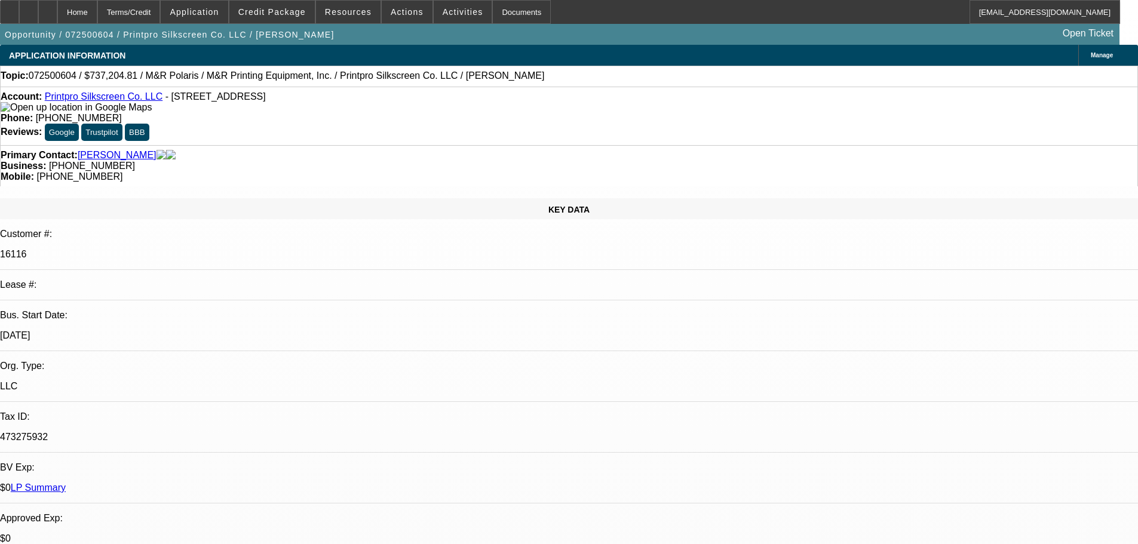
select select "6"
click at [38, 20] on div at bounding box center [28, 12] width 19 height 24
click at [303, 19] on span at bounding box center [271, 12] width 85 height 29
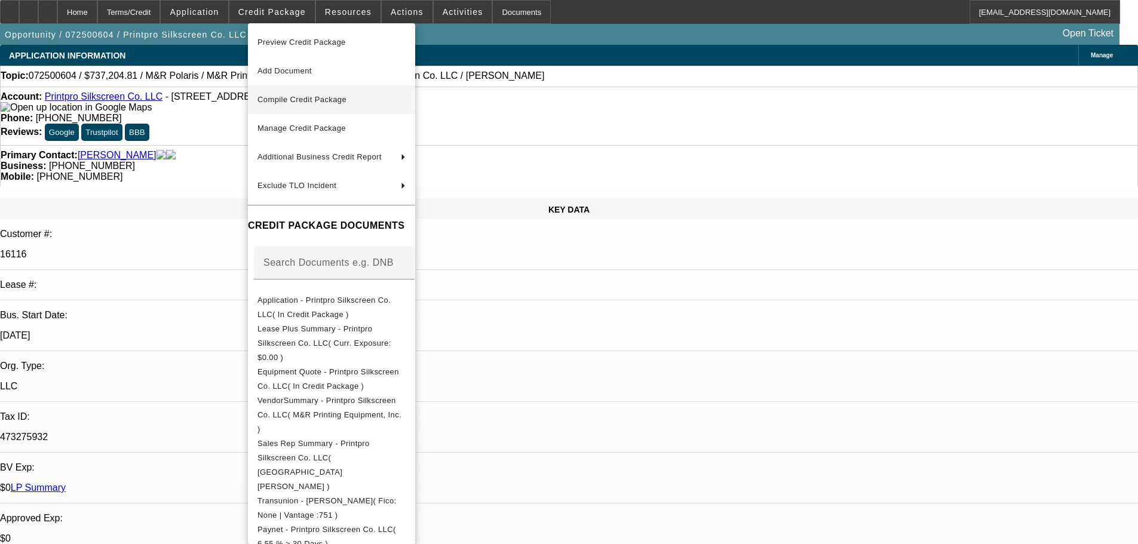
click at [302, 101] on span "Compile Credit Package" at bounding box center [301, 99] width 89 height 9
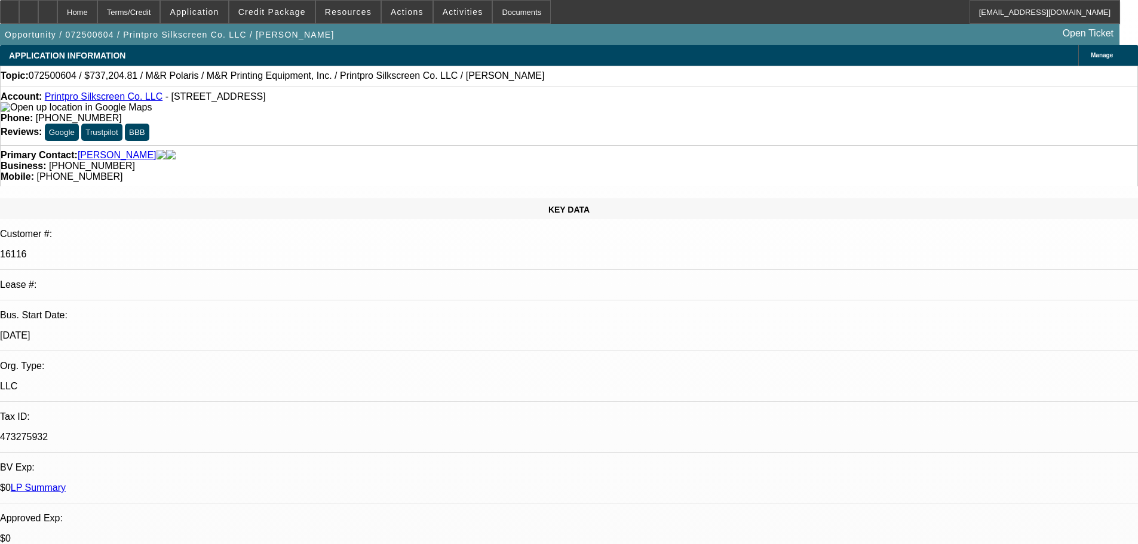
select select "0"
select select "6"
select select "0"
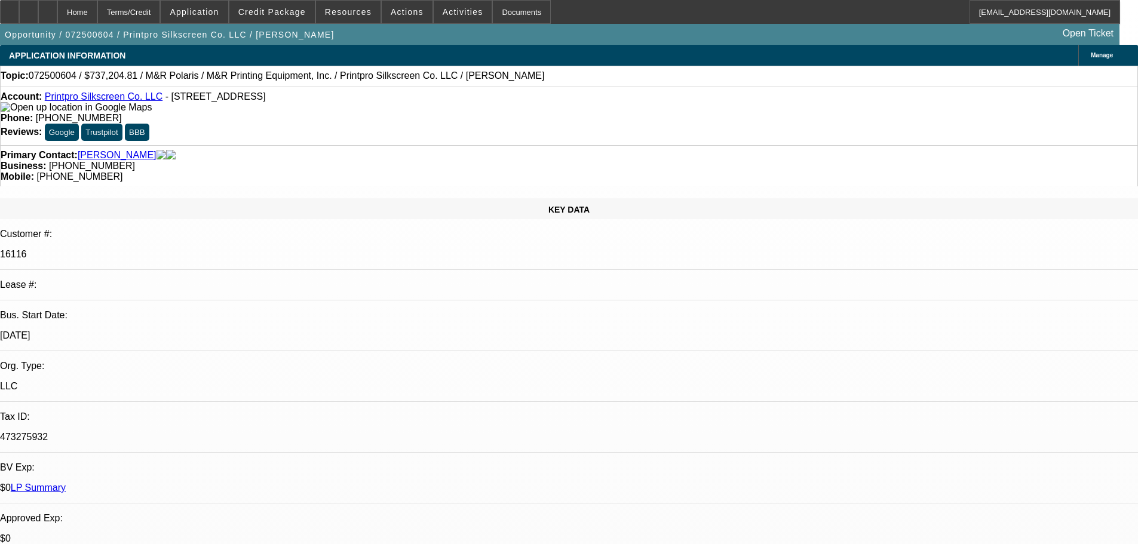
select select "0"
select select "6"
select select "0"
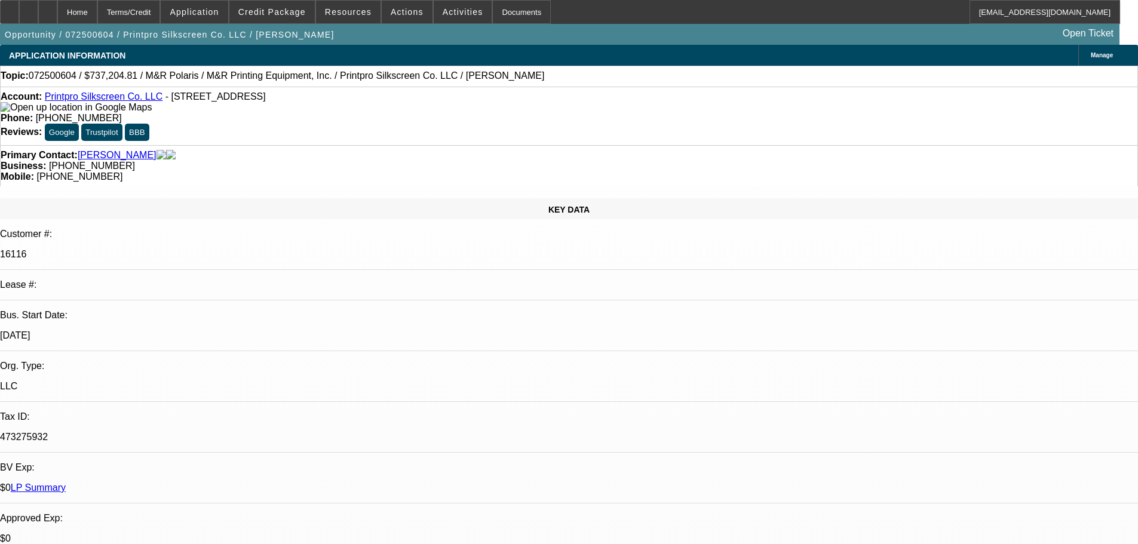
select select "0"
select select "6"
select select "0"
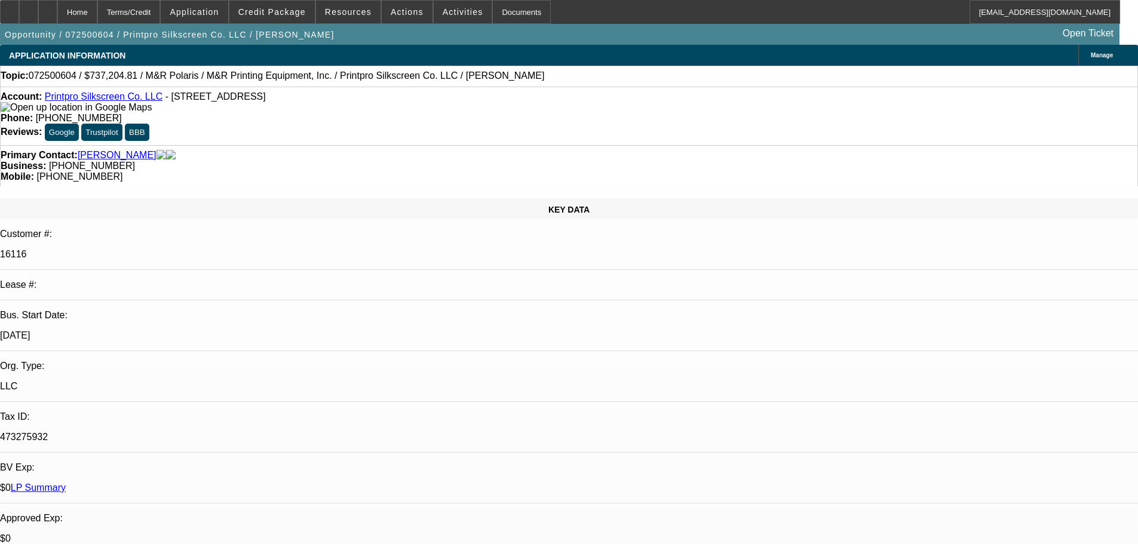
select select "6"
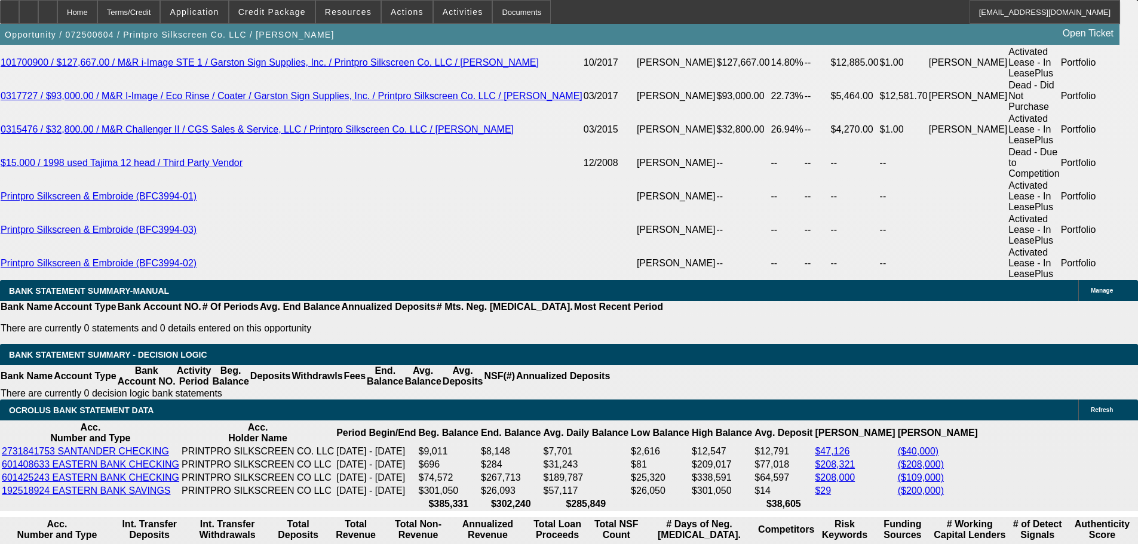
scroll to position [2306, 0]
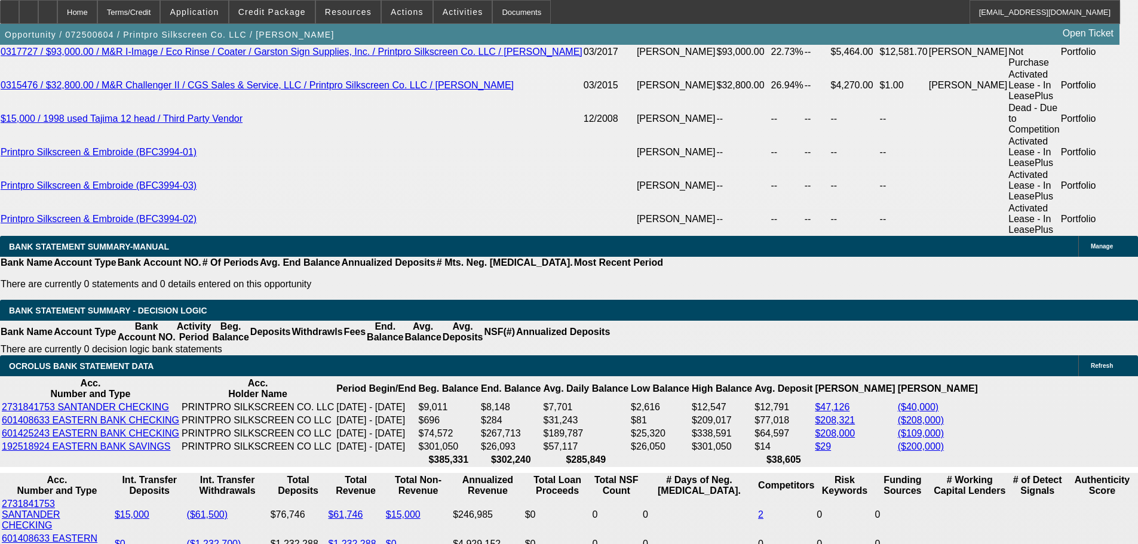
drag, startPoint x: 486, startPoint y: 253, endPoint x: 513, endPoint y: 237, distance: 31.0
type input "0"
type input "$0.00"
type input "UNKNOWN"
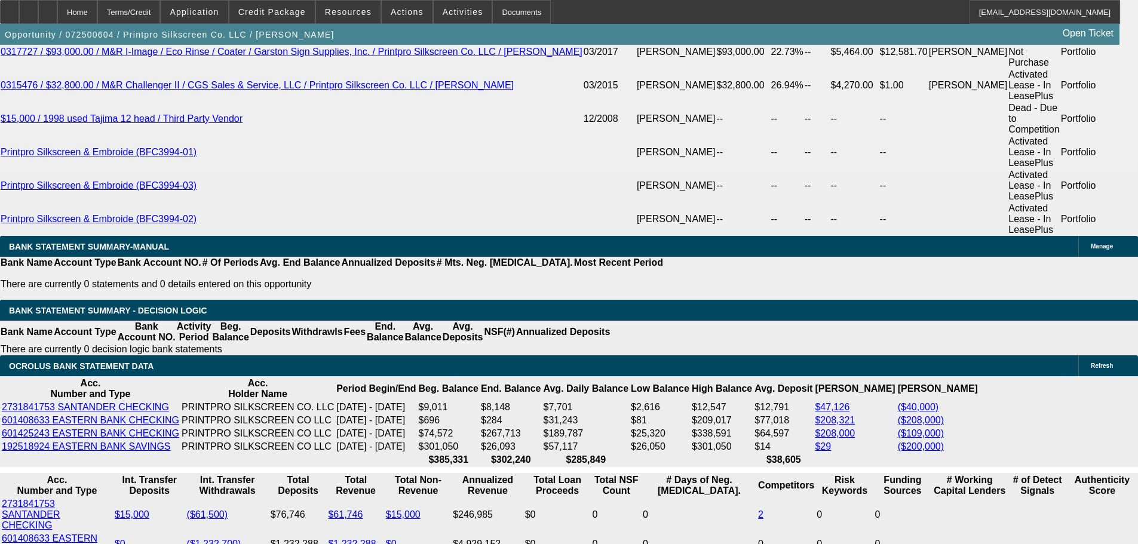
type input "$16,534.04"
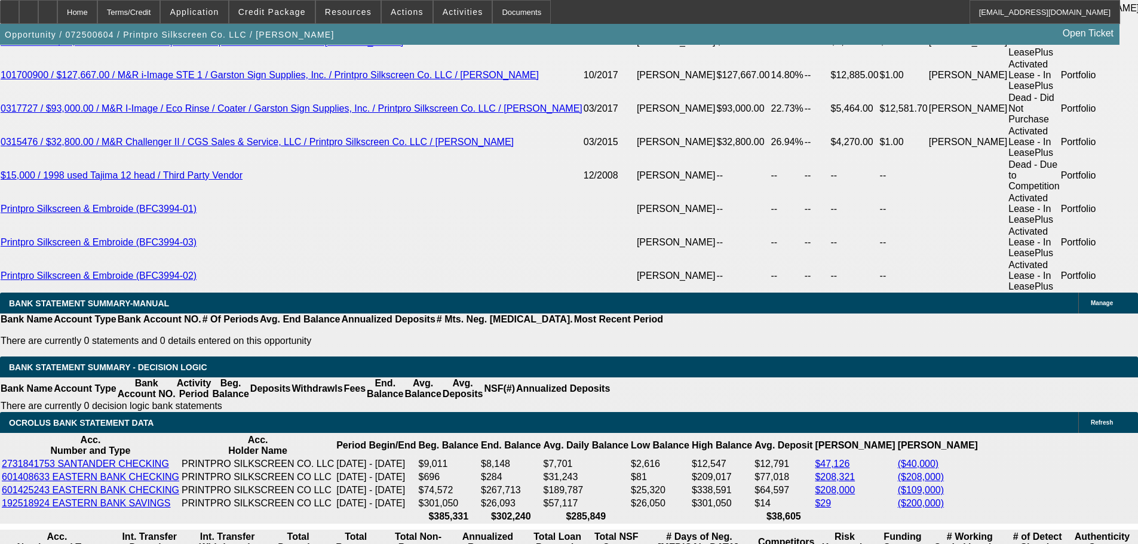
scroll to position [2247, 0]
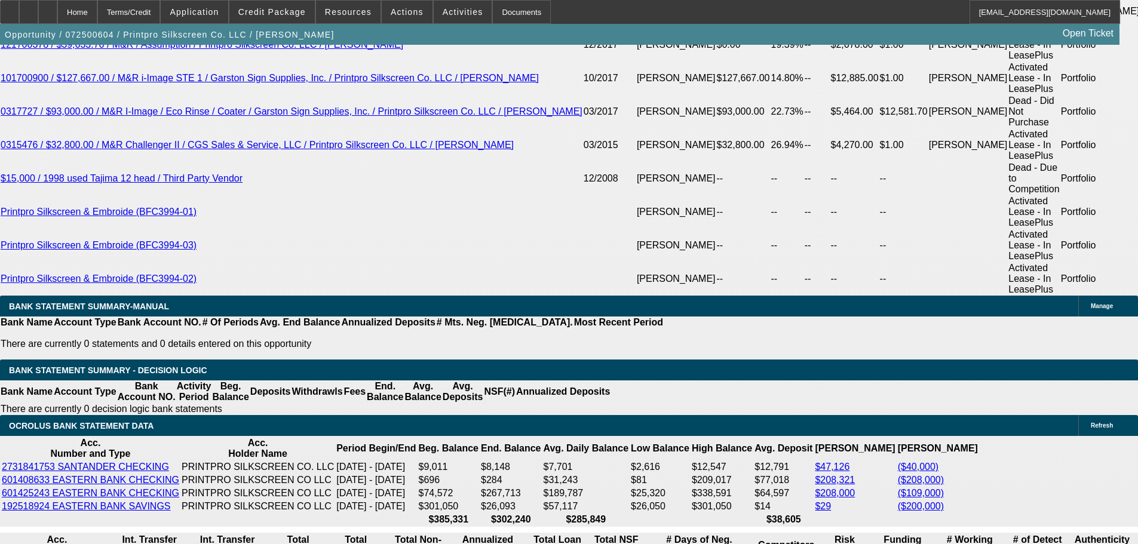
drag, startPoint x: 466, startPoint y: 84, endPoint x: 467, endPoint y: 90, distance: 6.1
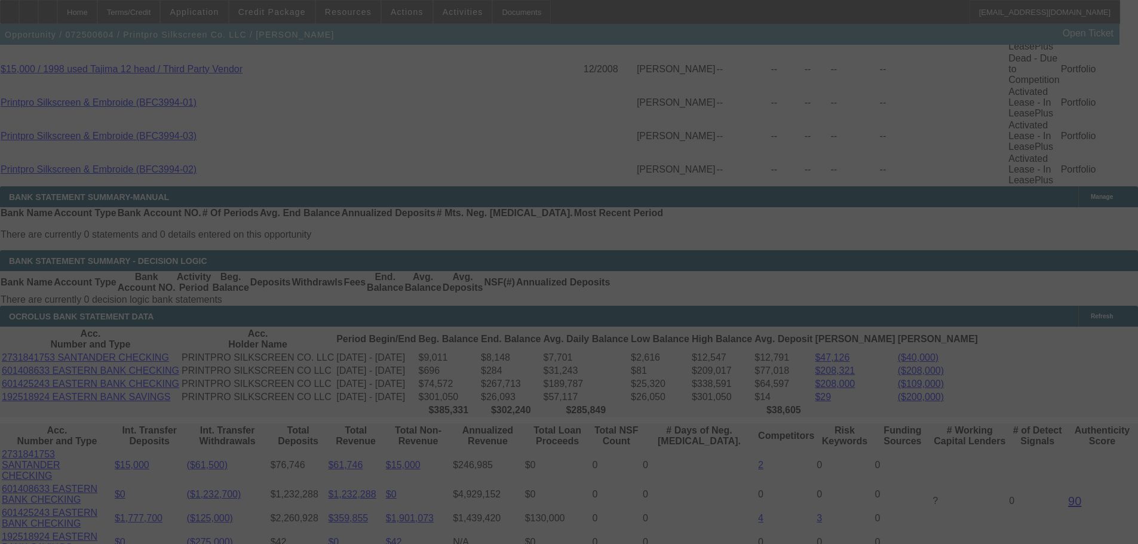
scroll to position [2366, 0]
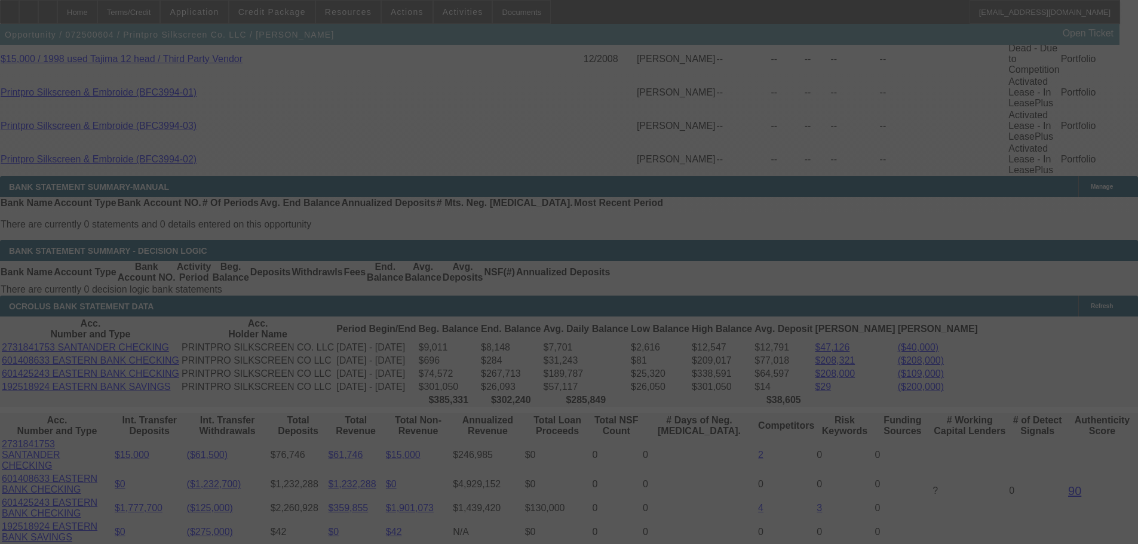
select select "0"
select select "6"
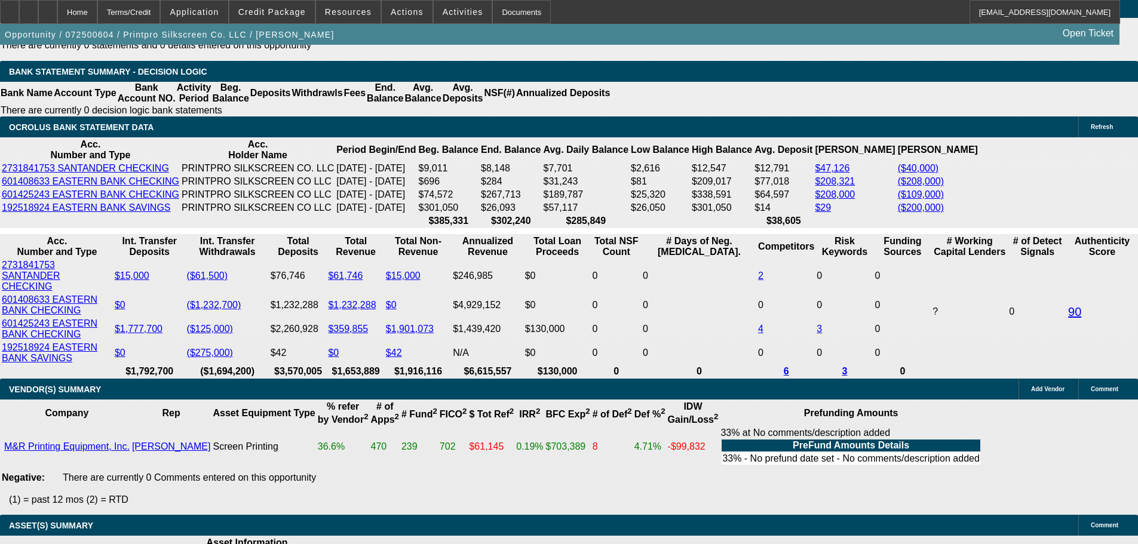
scroll to position [2247, 0]
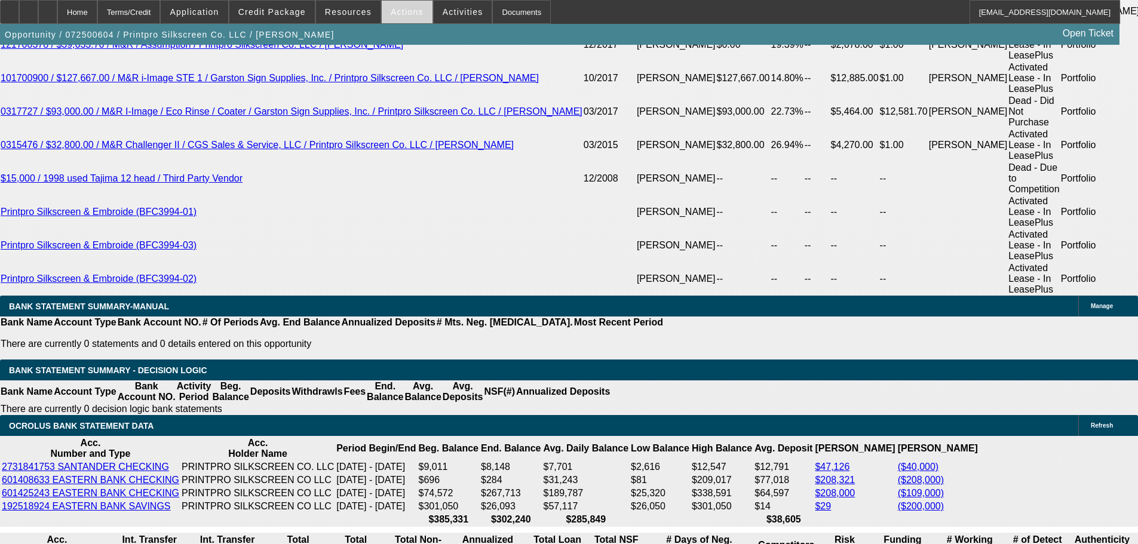
click at [397, 14] on span "Actions" at bounding box center [407, 12] width 33 height 10
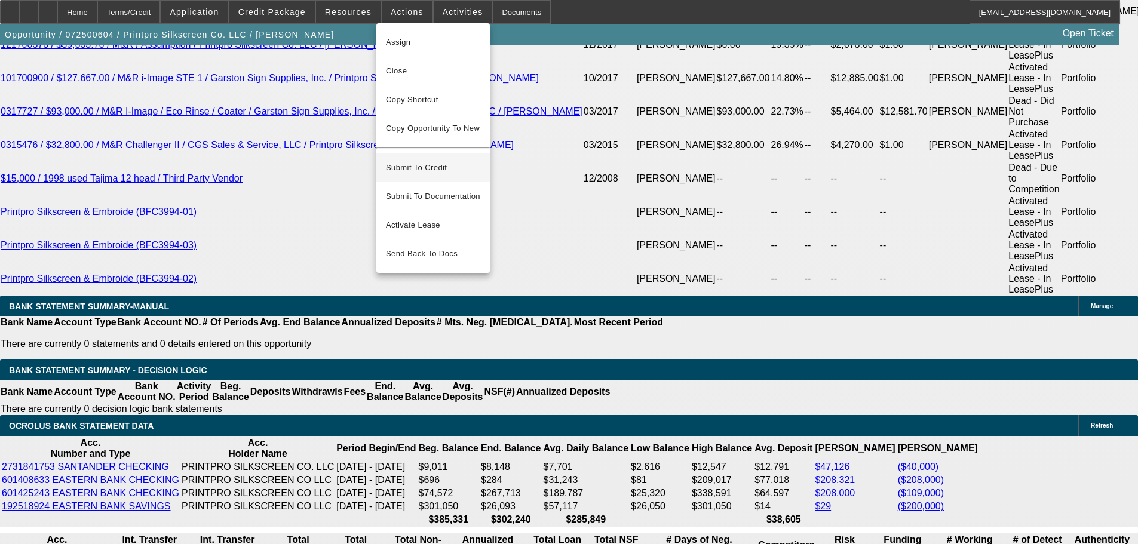
click at [439, 161] on span "Submit To Credit" at bounding box center [433, 168] width 94 height 14
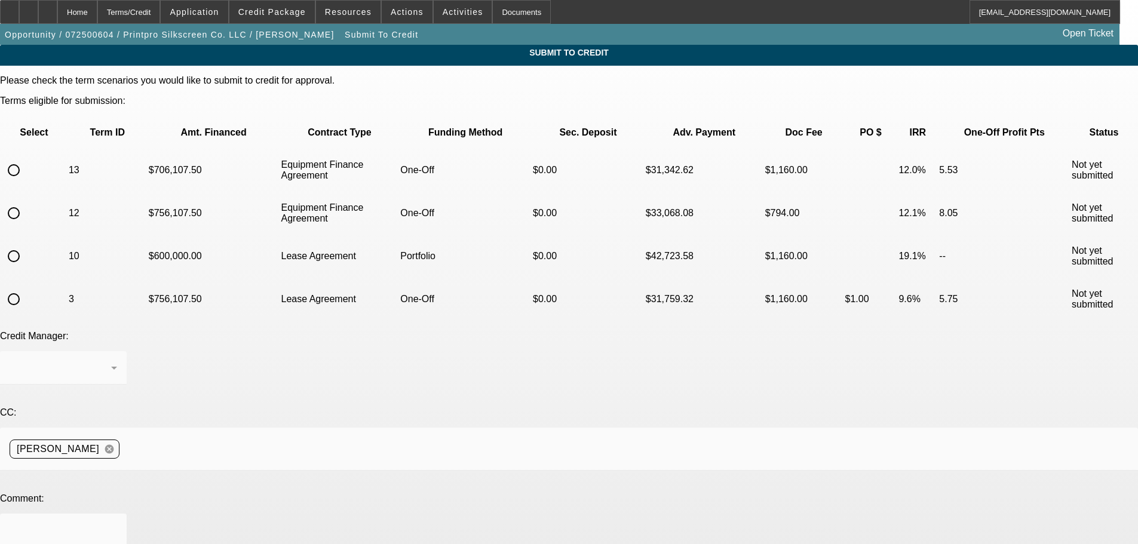
click at [26, 201] on input "radio" at bounding box center [14, 213] width 24 height 24
radio input "true"
click at [117, 523] on textarea at bounding box center [64, 537] width 108 height 29
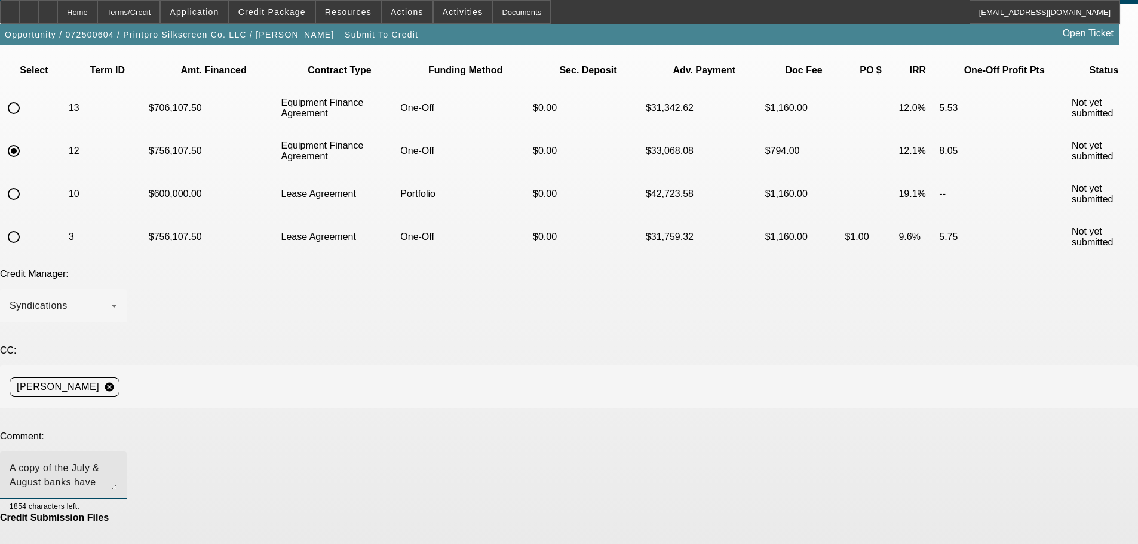
scroll to position [67, 0]
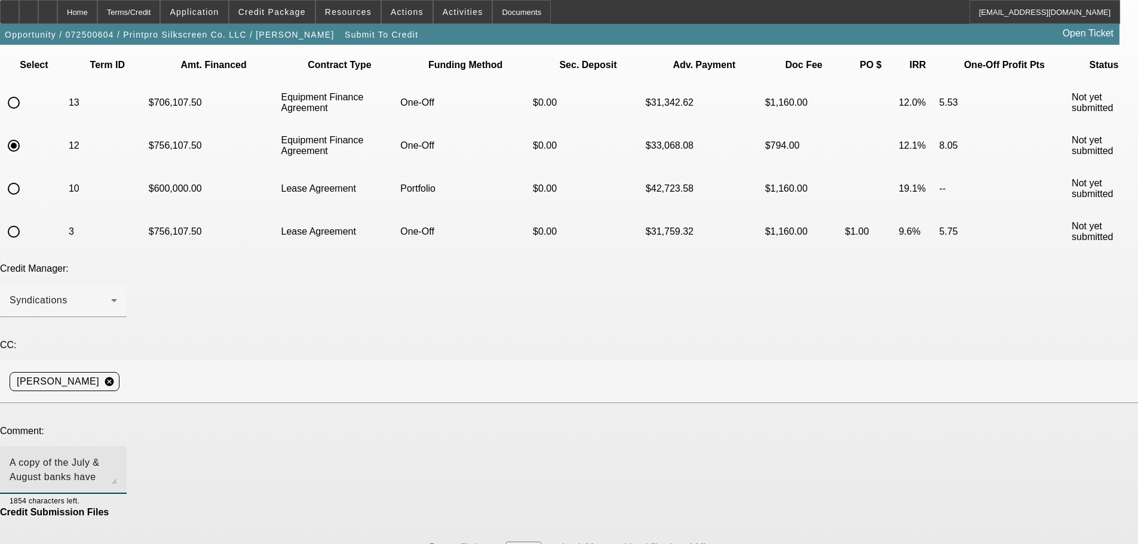
click at [506, 542] on button "browse" at bounding box center [523, 548] width 35 height 13
click at [117, 456] on textarea "A copy of the July & August banks have been added, DL front and back added. The…" at bounding box center [64, 470] width 108 height 29
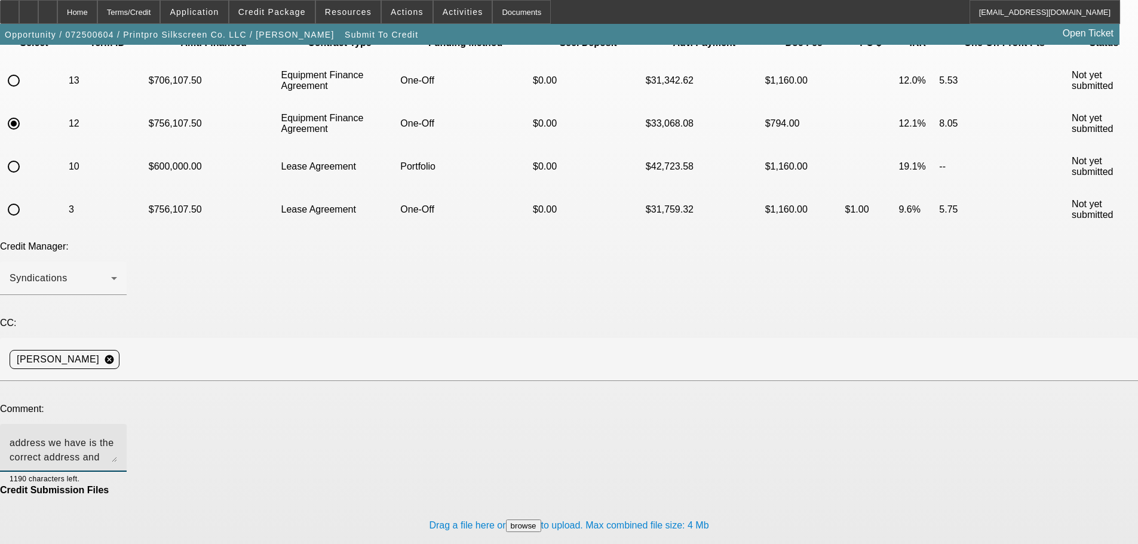
scroll to position [100, 0]
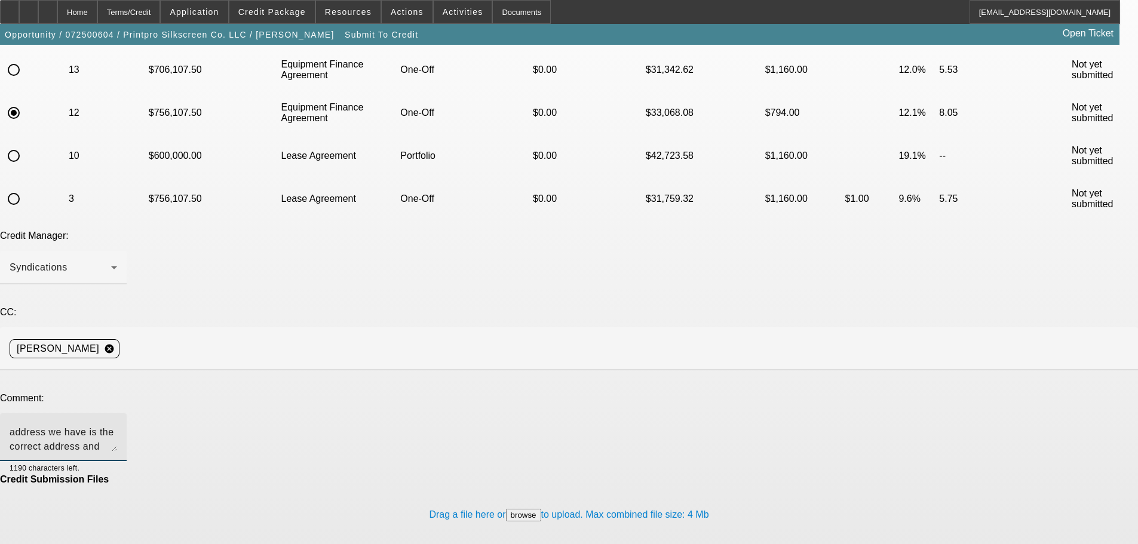
type textarea "A copy of the July & August banks have been added, DL front and back added. The…"
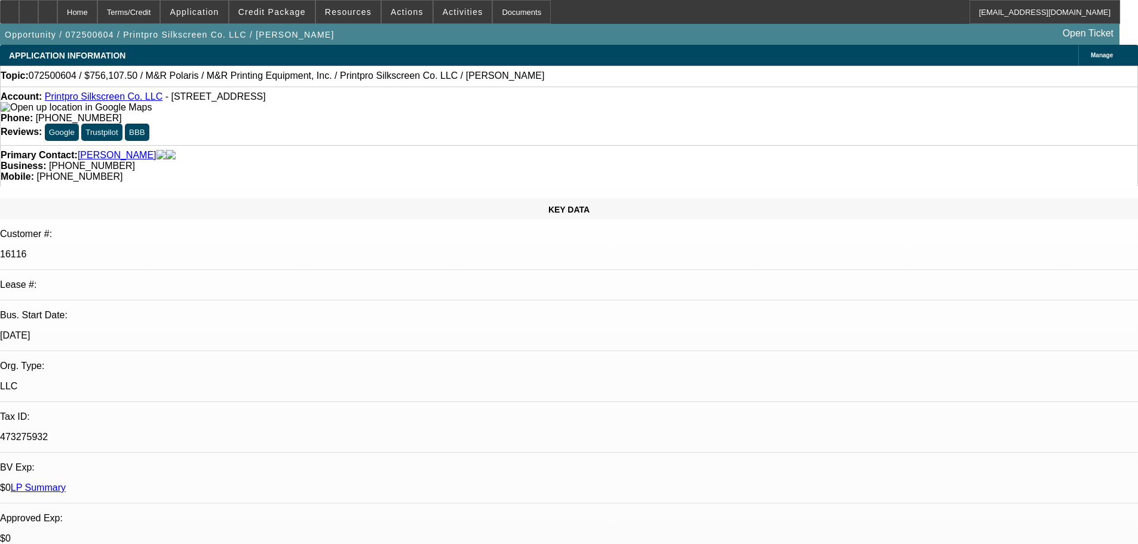
select select "0"
select select "6"
select select "0"
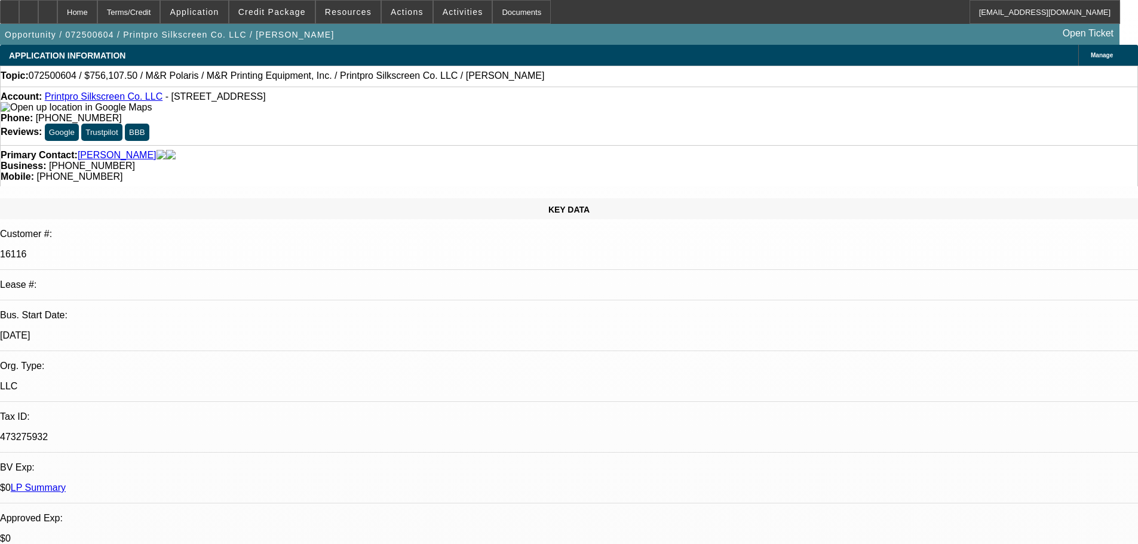
select select "0"
select select "6"
select select "0"
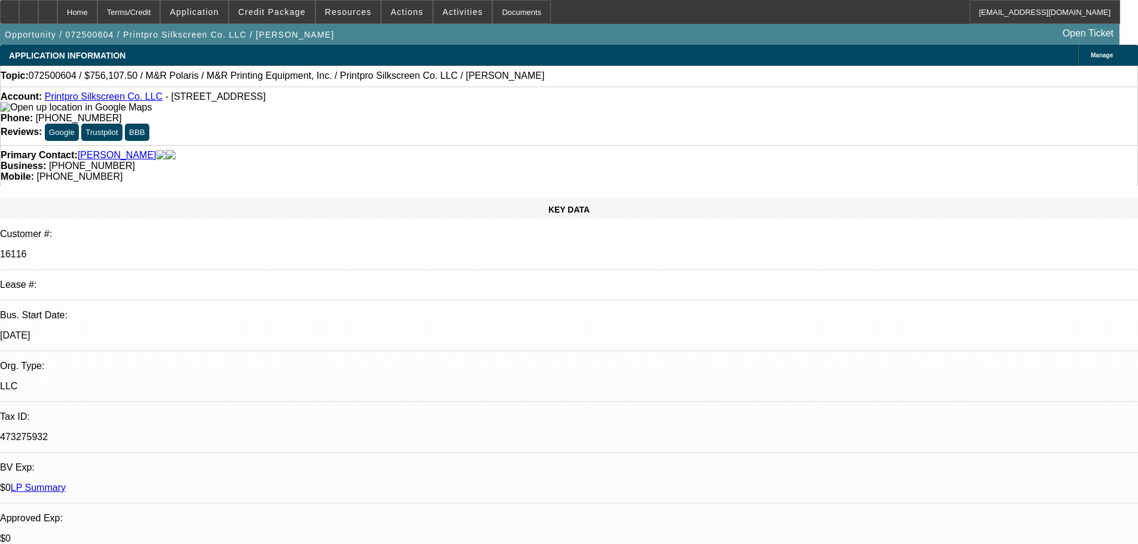
select select "0"
select select "6"
select select "0"
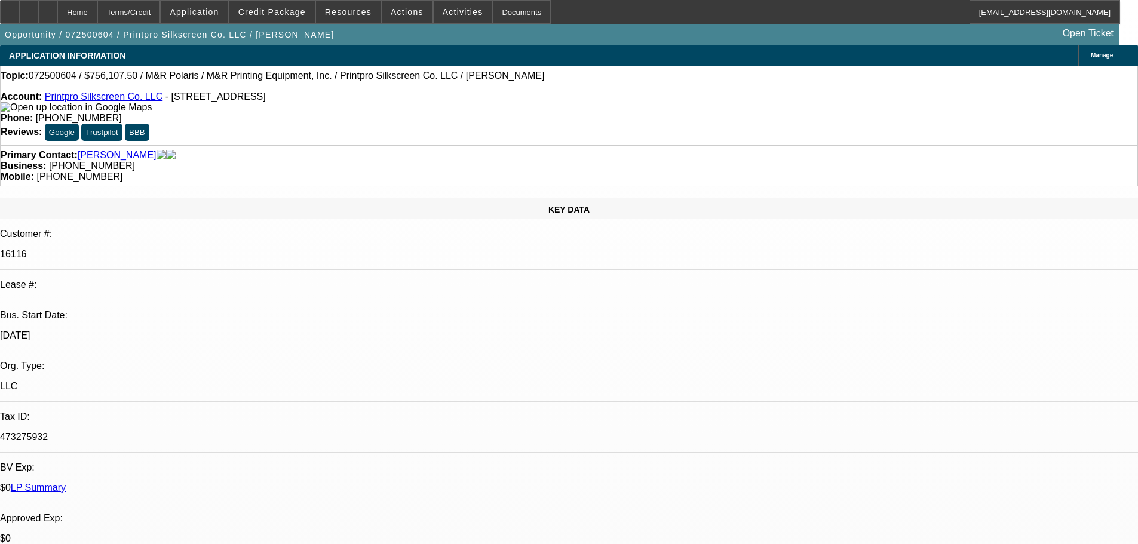
select select "6"
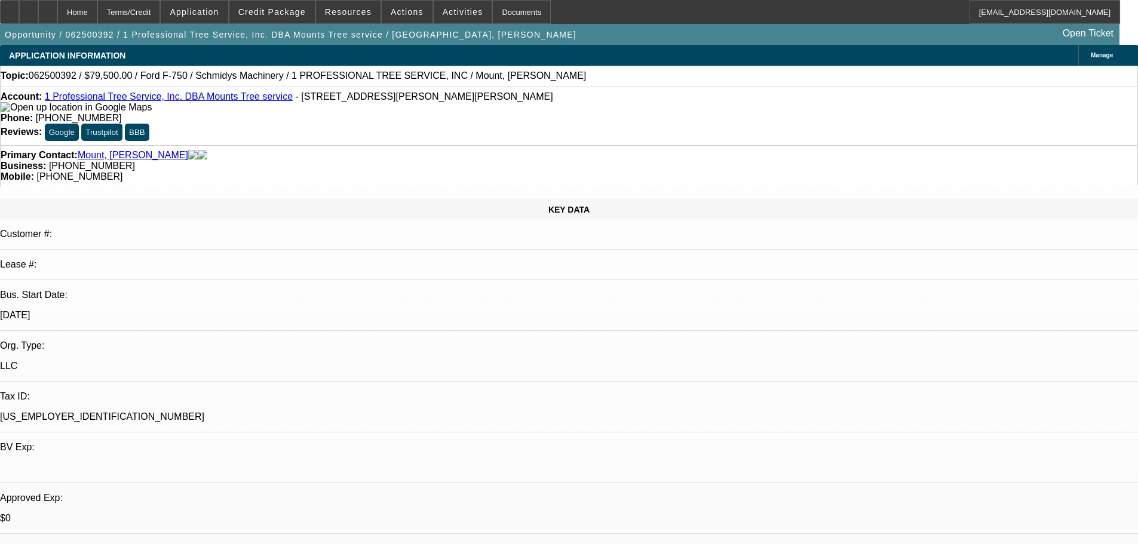
select select "0"
select select "6"
select select "0"
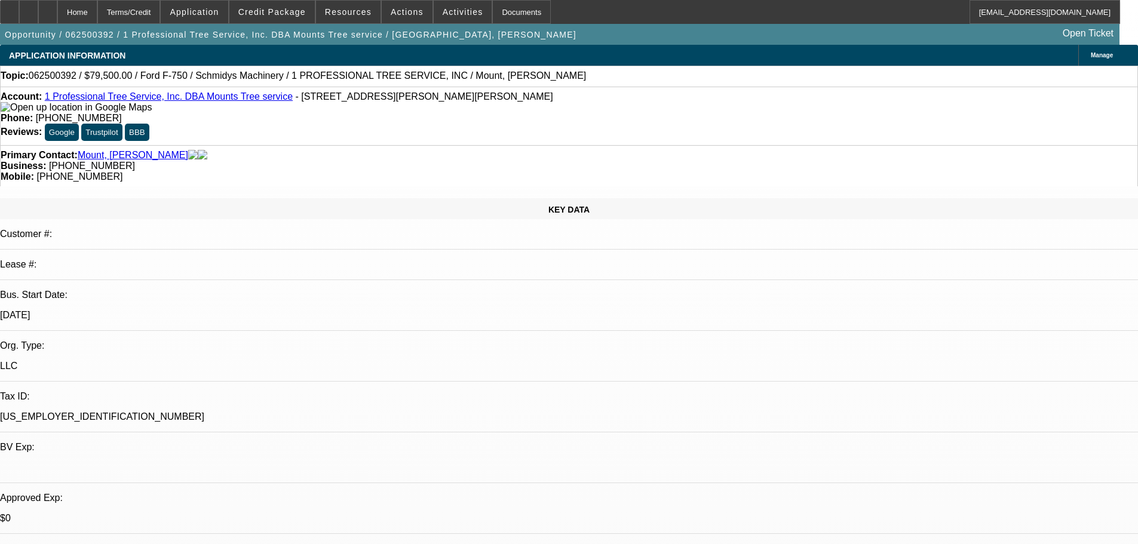
select select "0"
select select "6"
select select "0"
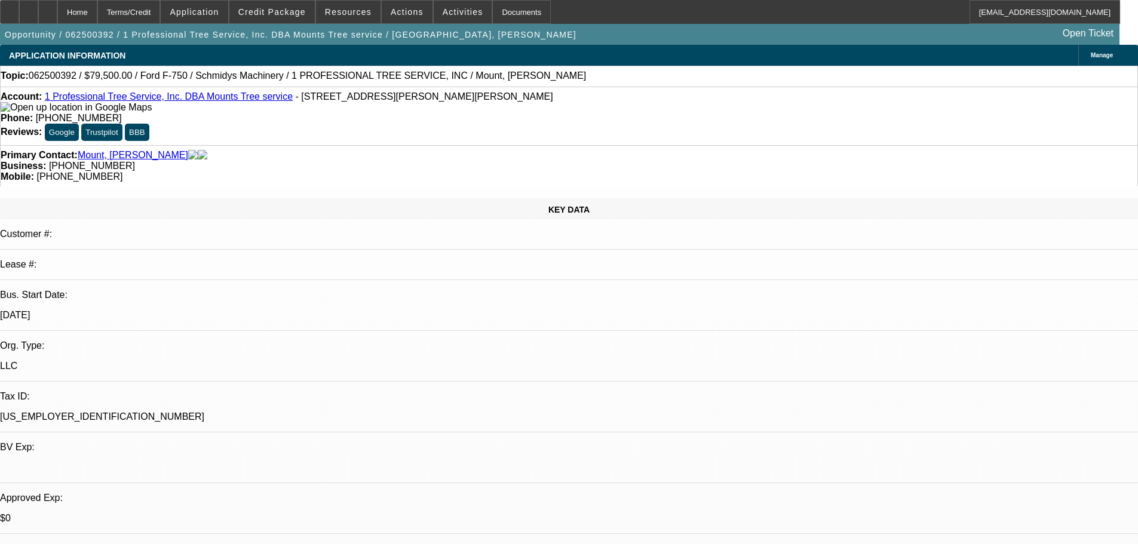
select select "0"
select select "6"
select select "0"
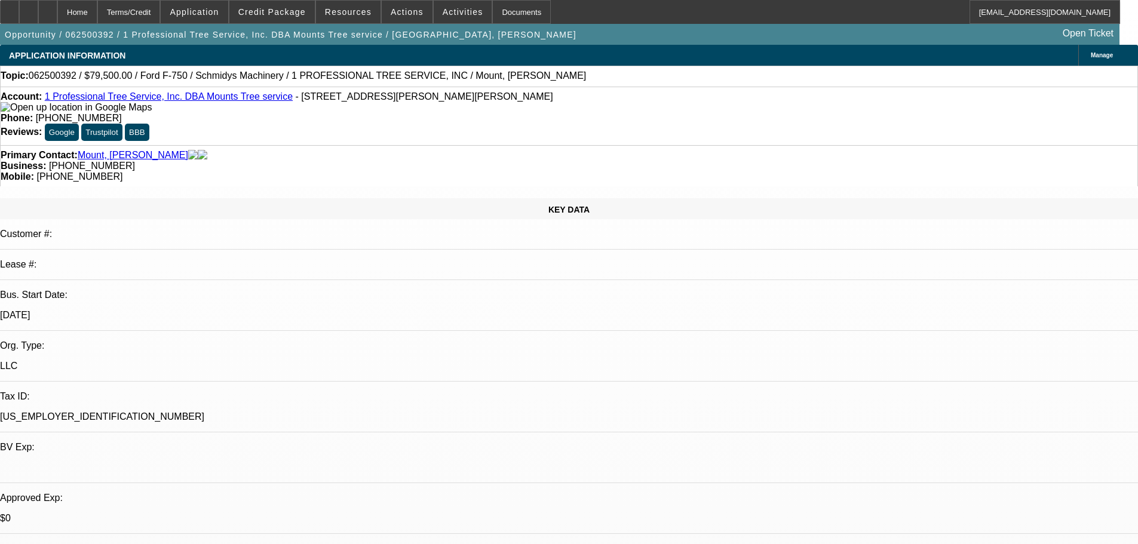
select select "6"
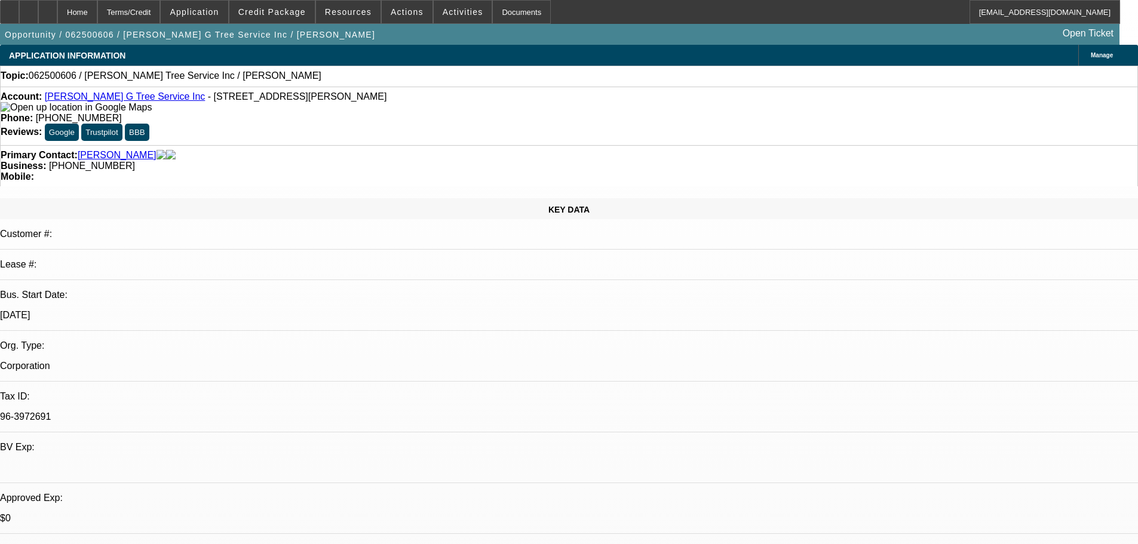
select select "0"
select select "2"
select select "0.1"
select select "4"
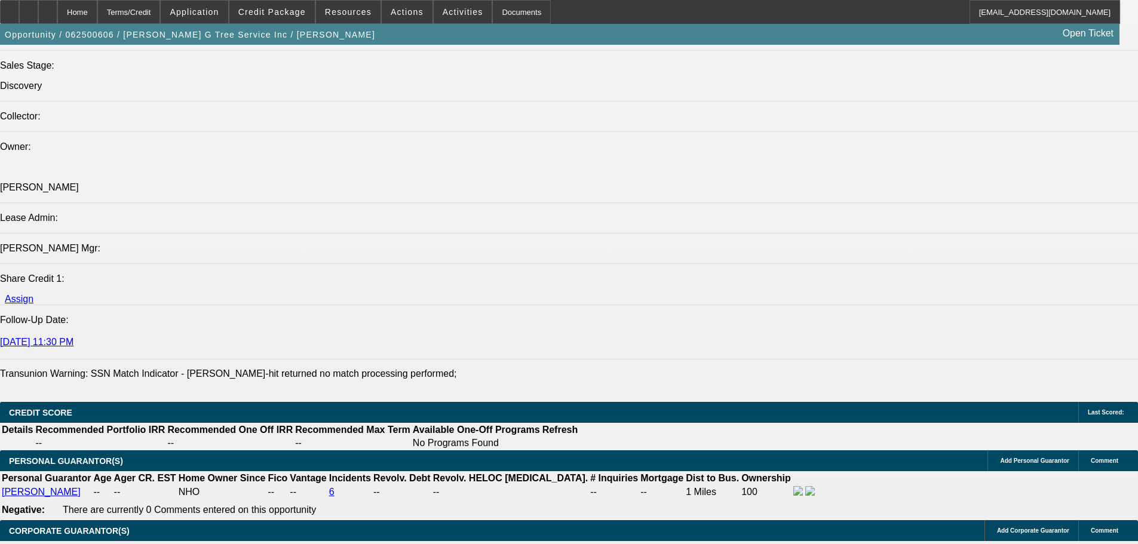
scroll to position [1426, 0]
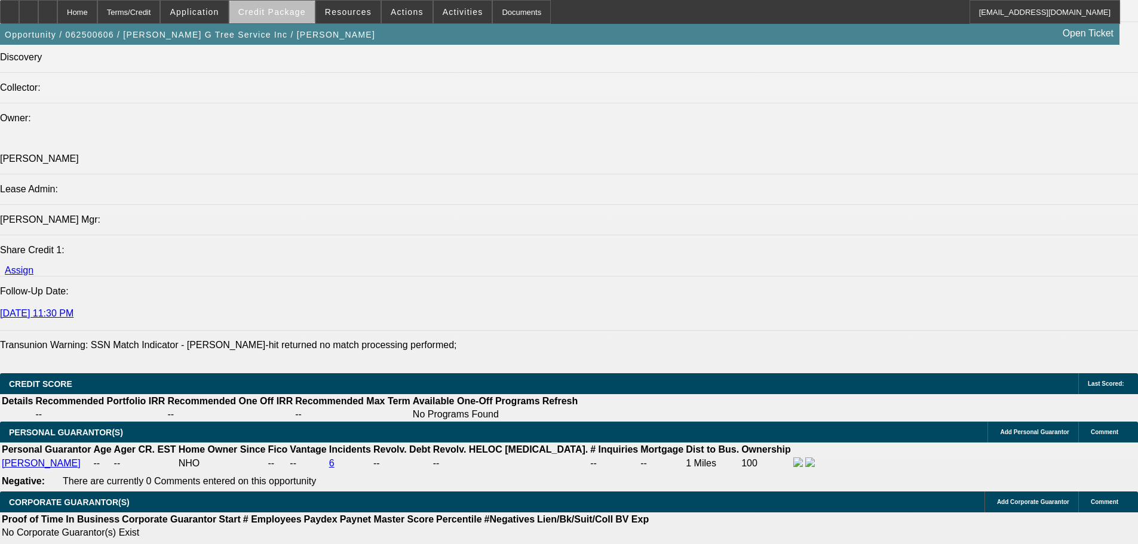
click at [303, 17] on span at bounding box center [271, 12] width 85 height 29
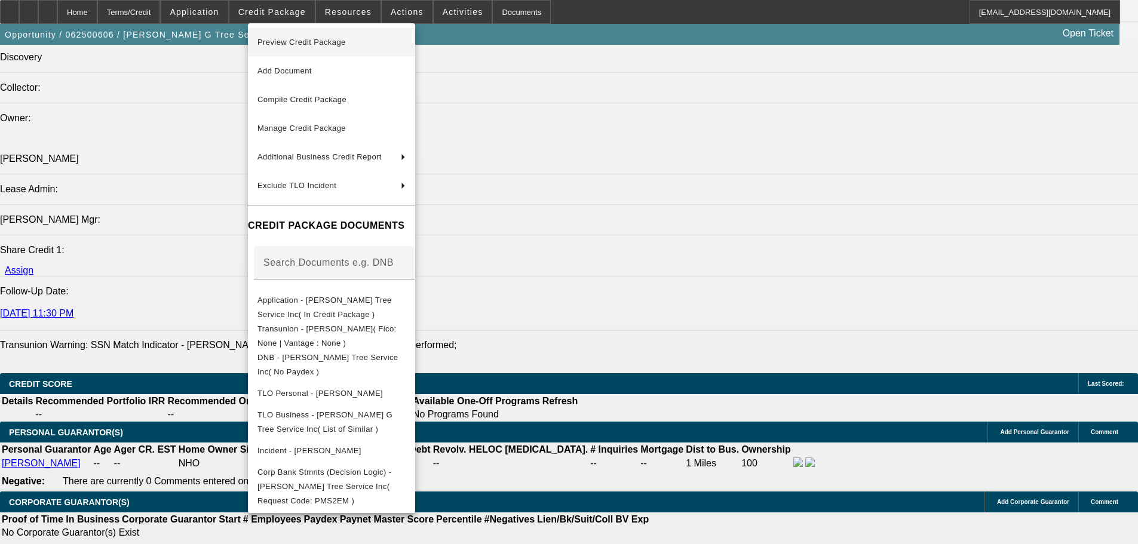
click at [319, 38] on span "Preview Credit Package" at bounding box center [301, 42] width 88 height 9
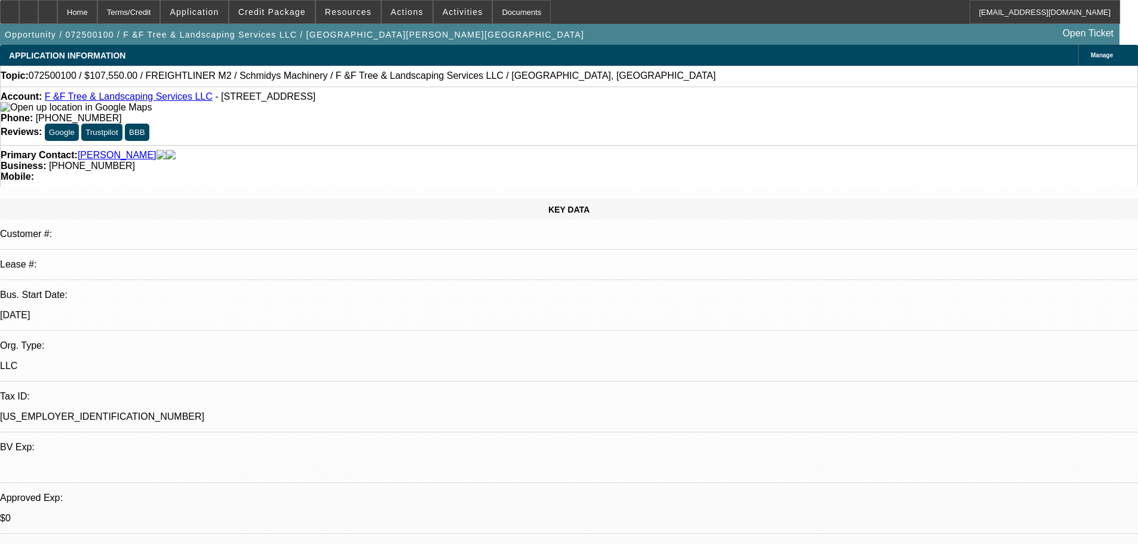
select select "0.1"
select select "0"
select select "2"
select select "0"
select select "6"
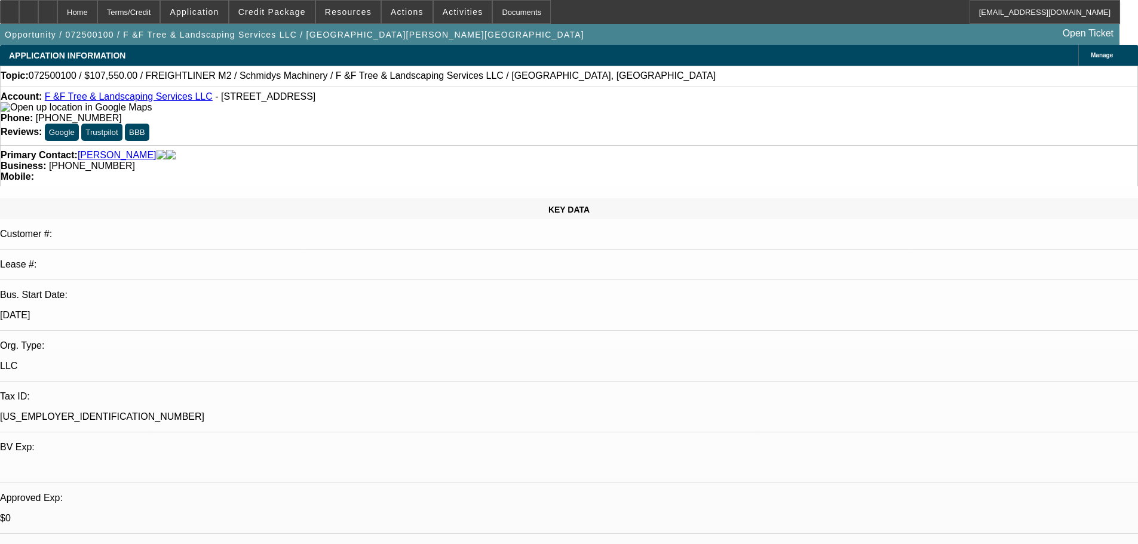
select select "0.1"
select select "0"
select select "2"
select select "0"
select select "6"
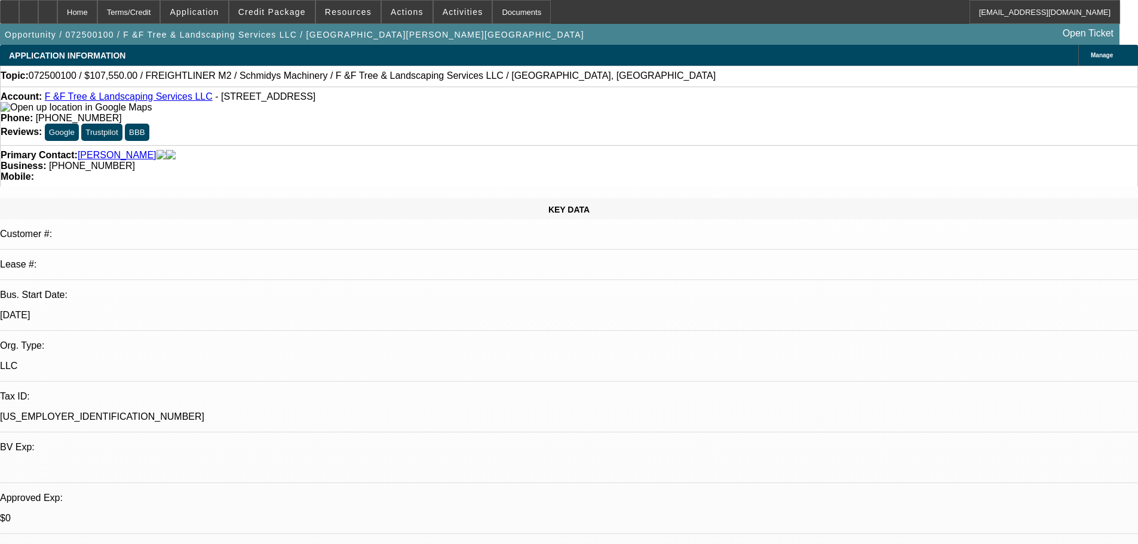
select select "0.1"
select select "0"
select select "6"
select select "0"
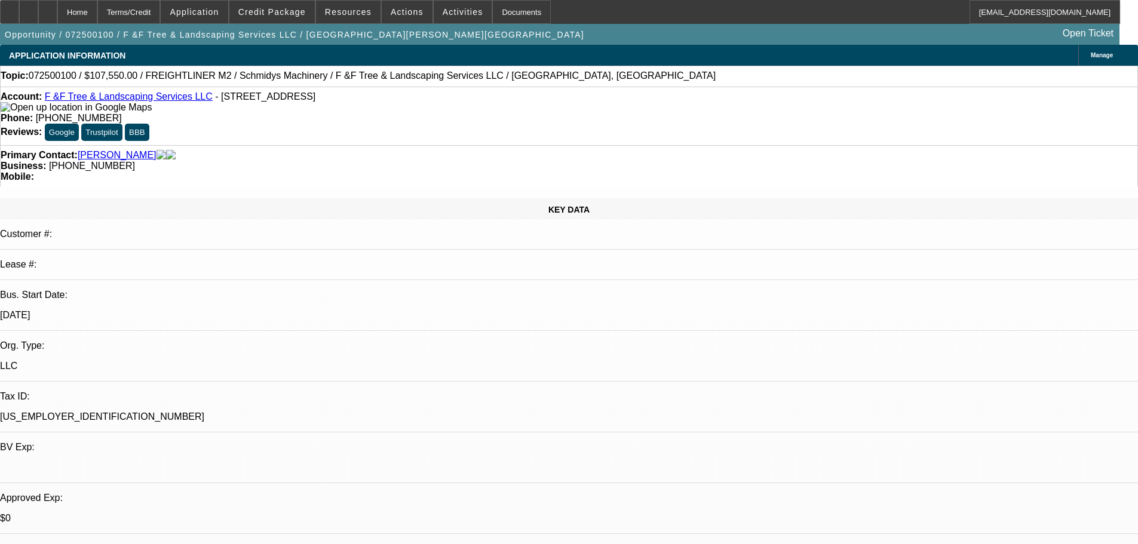
select select "0"
select select "6"
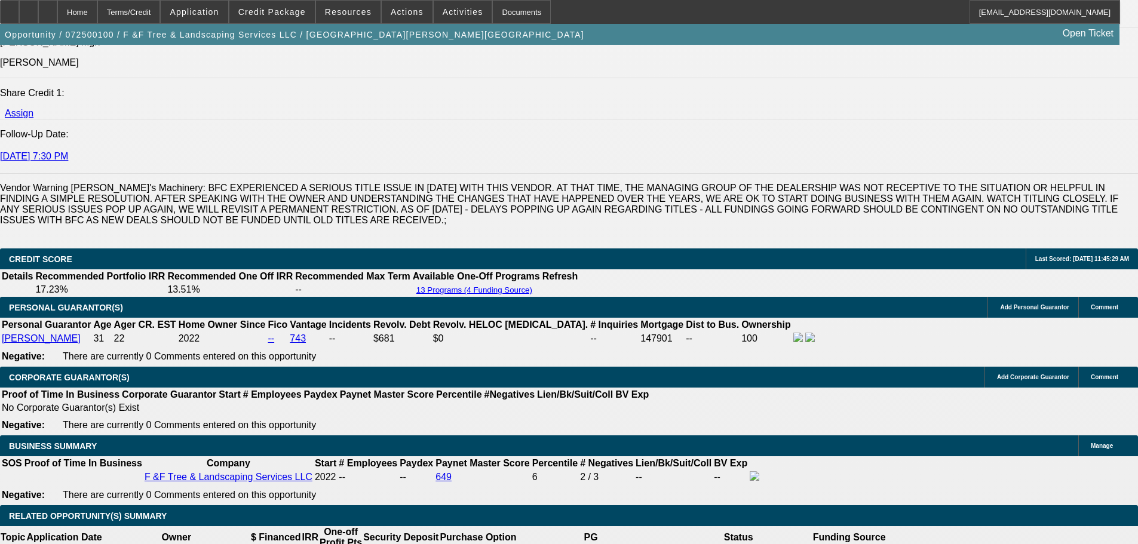
scroll to position [1851, 0]
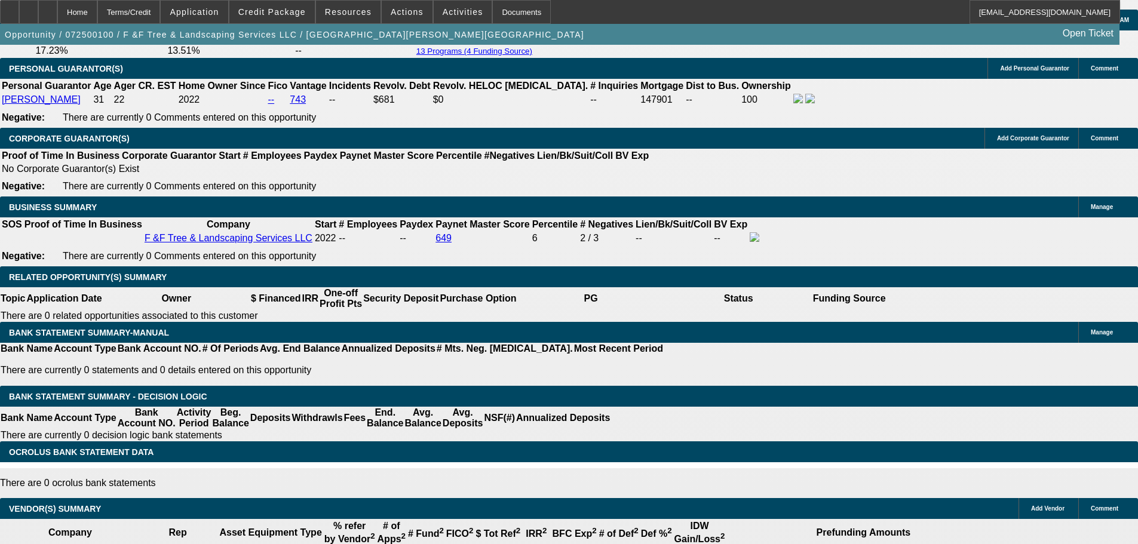
drag, startPoint x: 989, startPoint y: 115, endPoint x: 960, endPoint y: 122, distance: 30.1
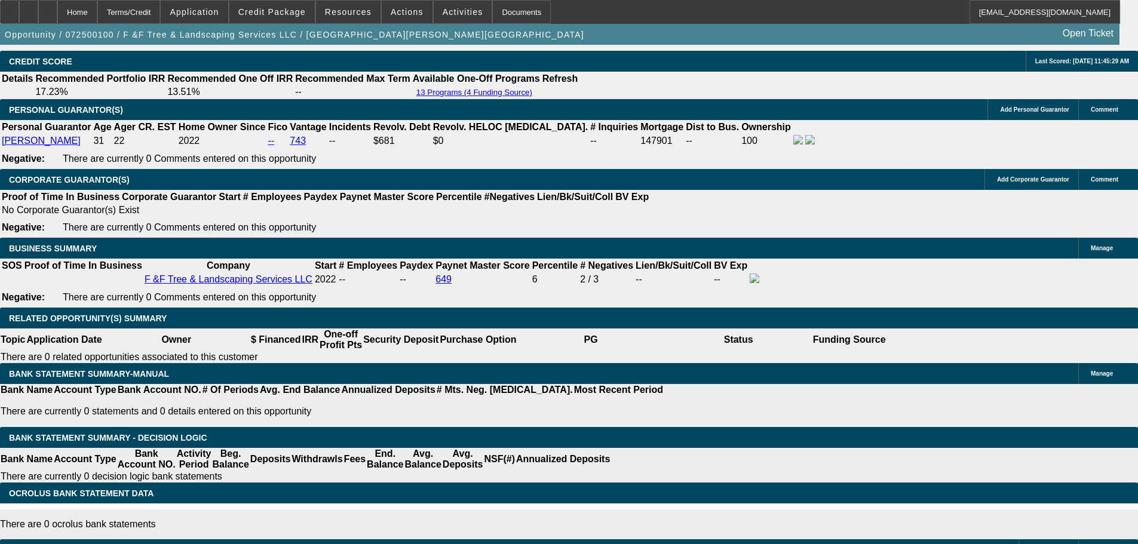
scroll to position [1792, 0]
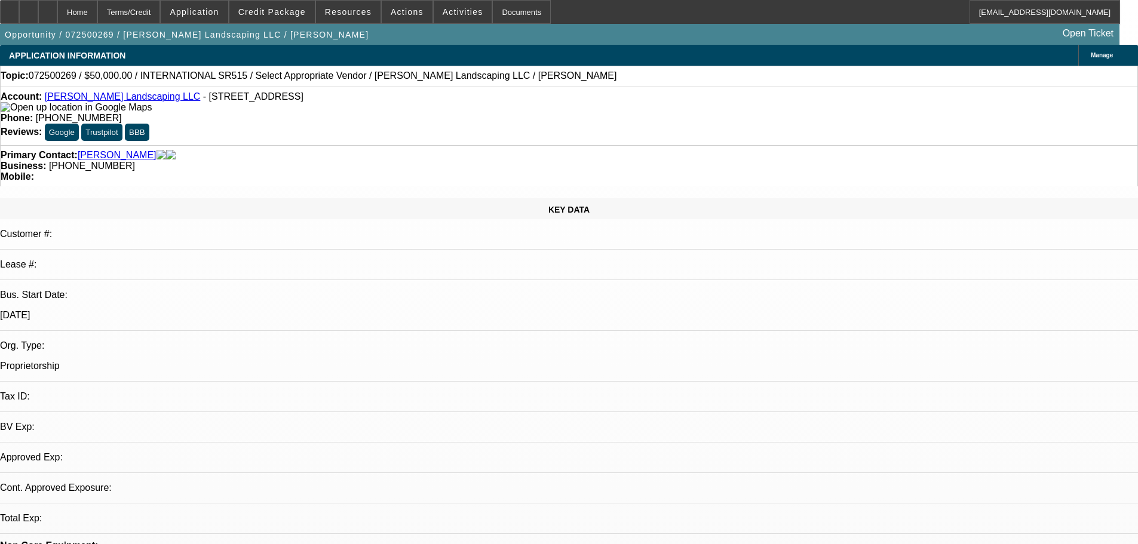
select select "0"
select select "2"
select select "0.1"
select select "4"
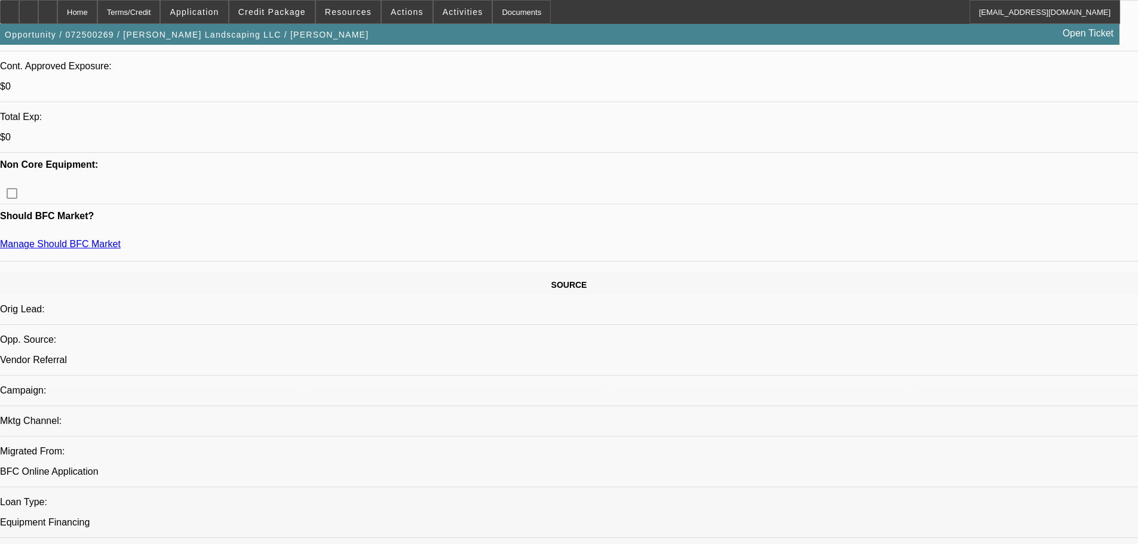
scroll to position [465, 0]
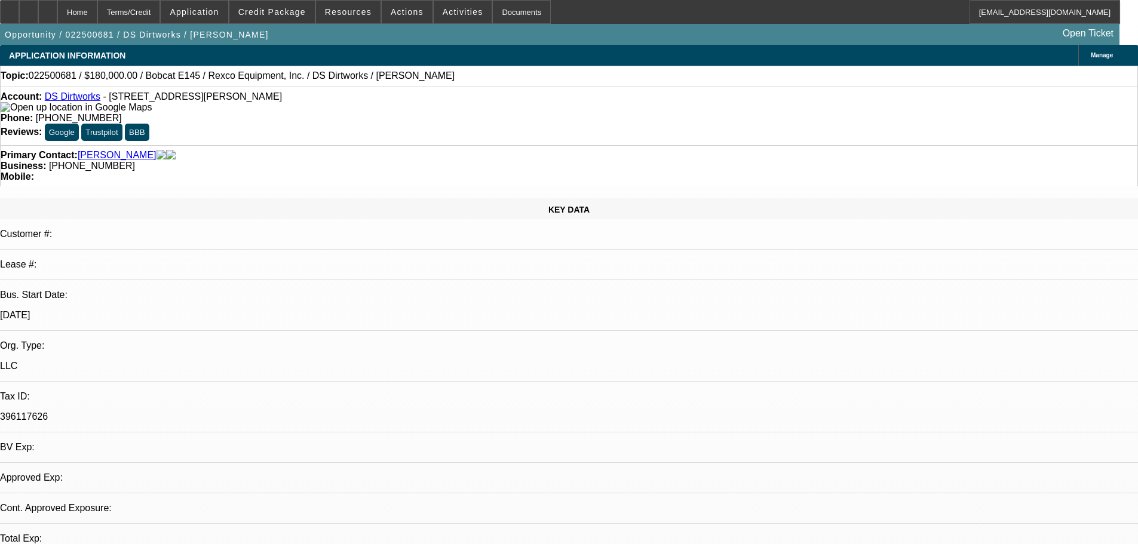
select select "0"
select select "2"
select select "0"
select select "1"
select select "2"
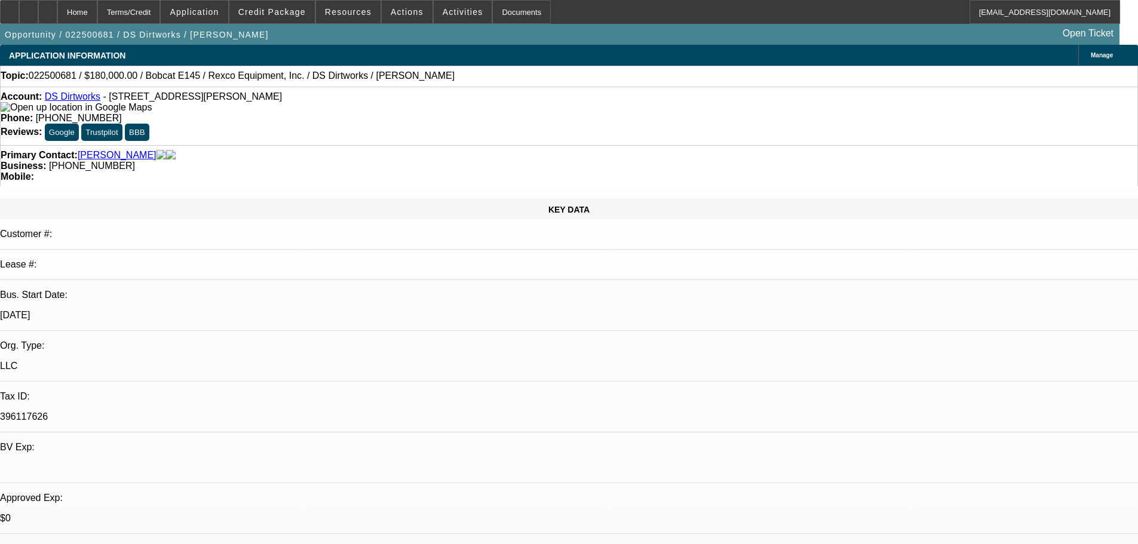
select select "6"
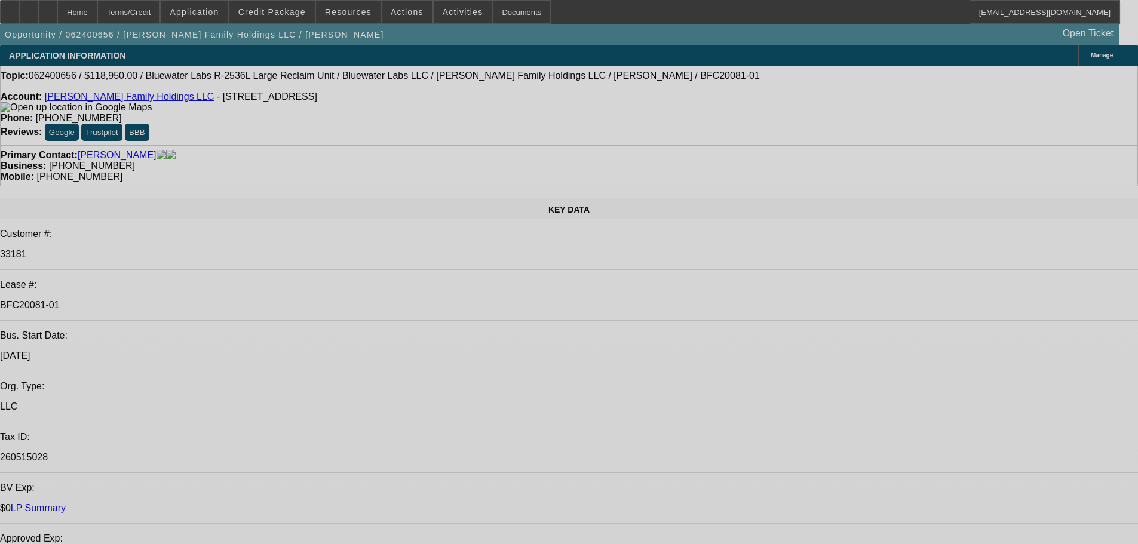
select select "0"
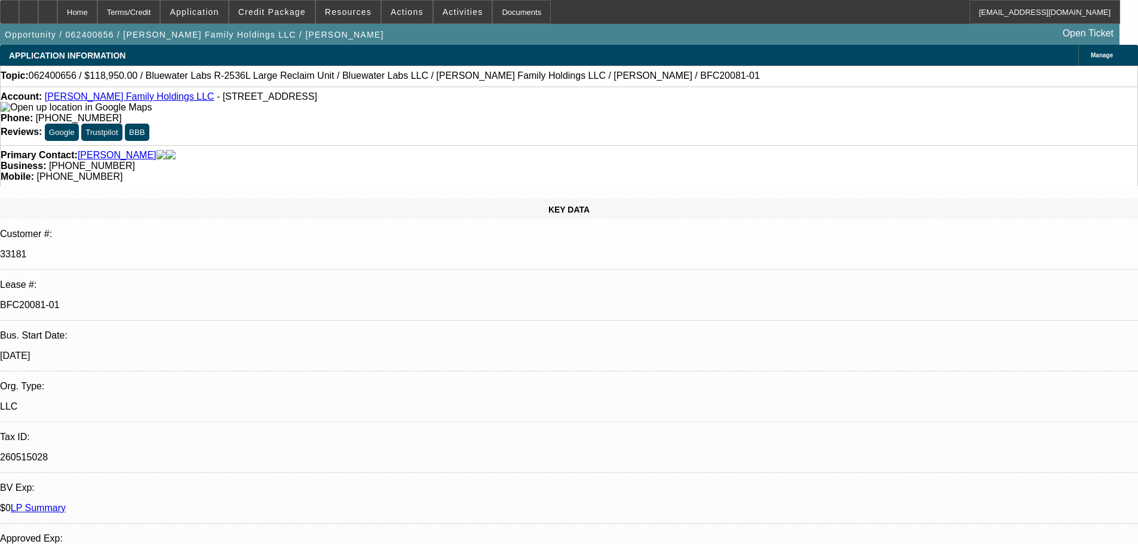
select select "0"
select select "2"
select select "0"
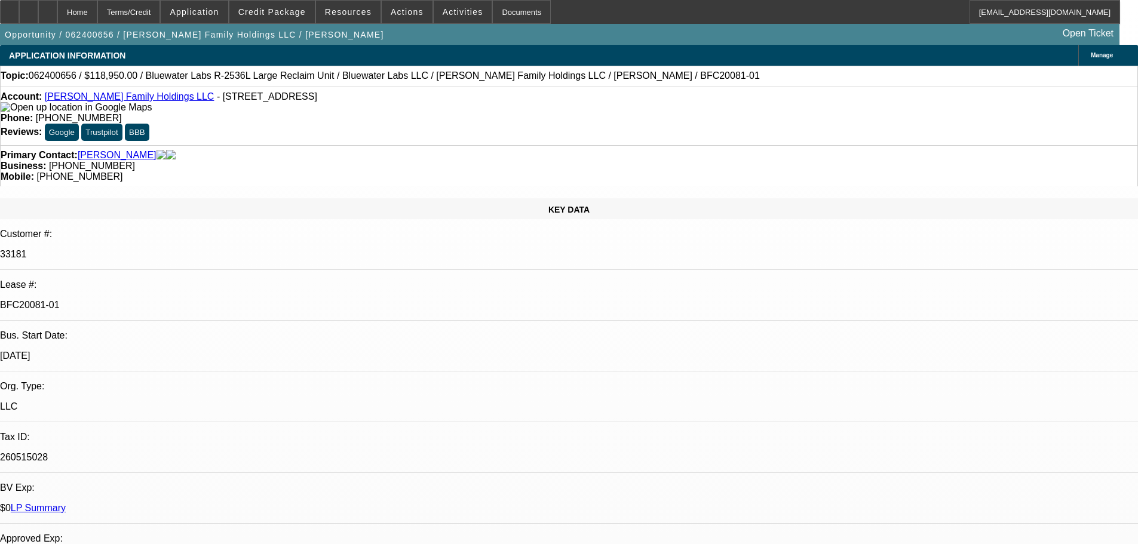
select select "0"
select select "2"
select select "0"
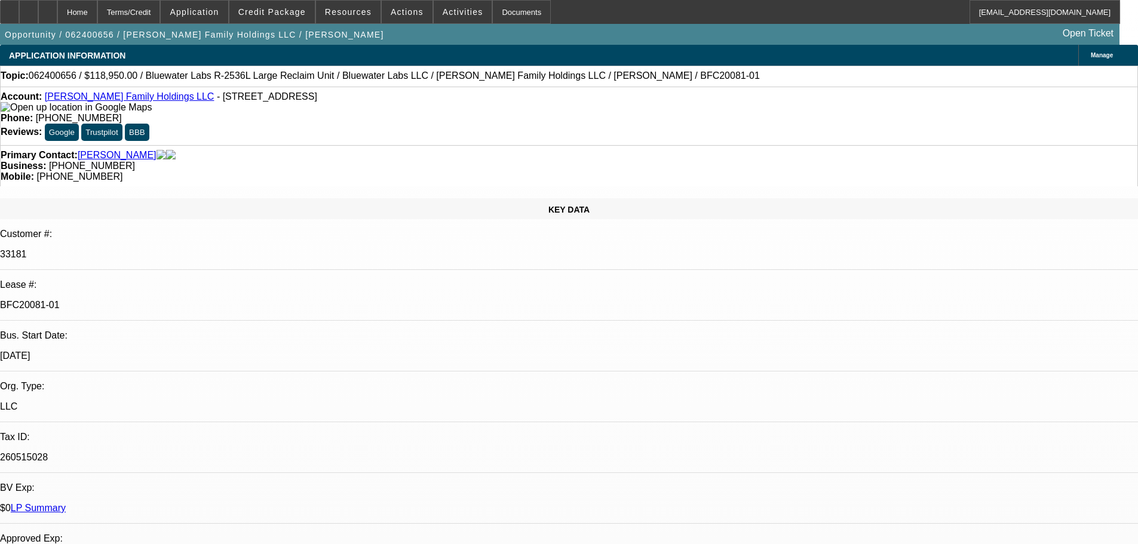
select select "2"
select select "0"
select select "2"
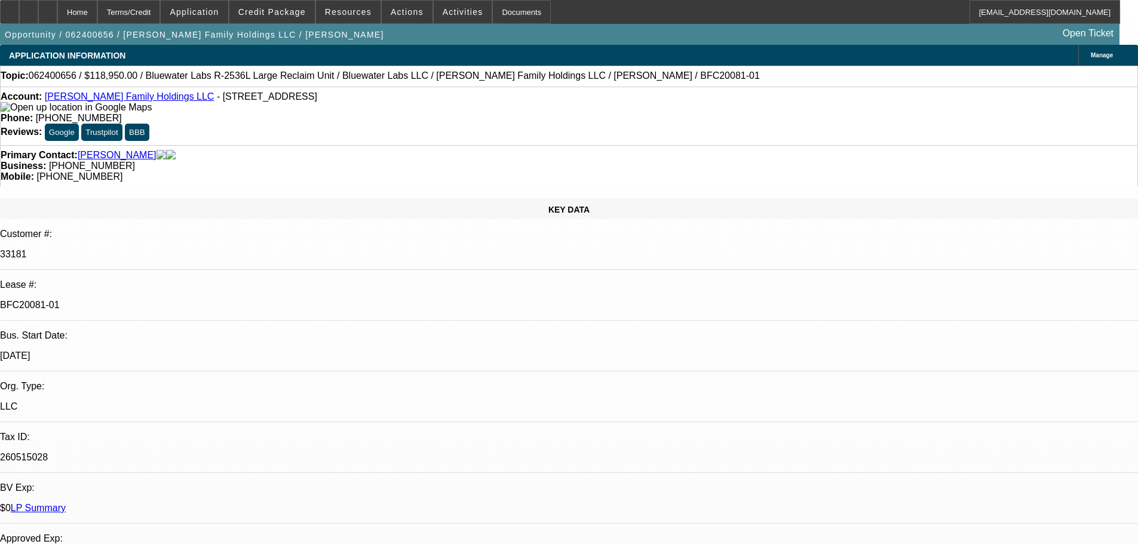
click at [66, 503] on link "LP Summary" at bounding box center [38, 508] width 55 height 10
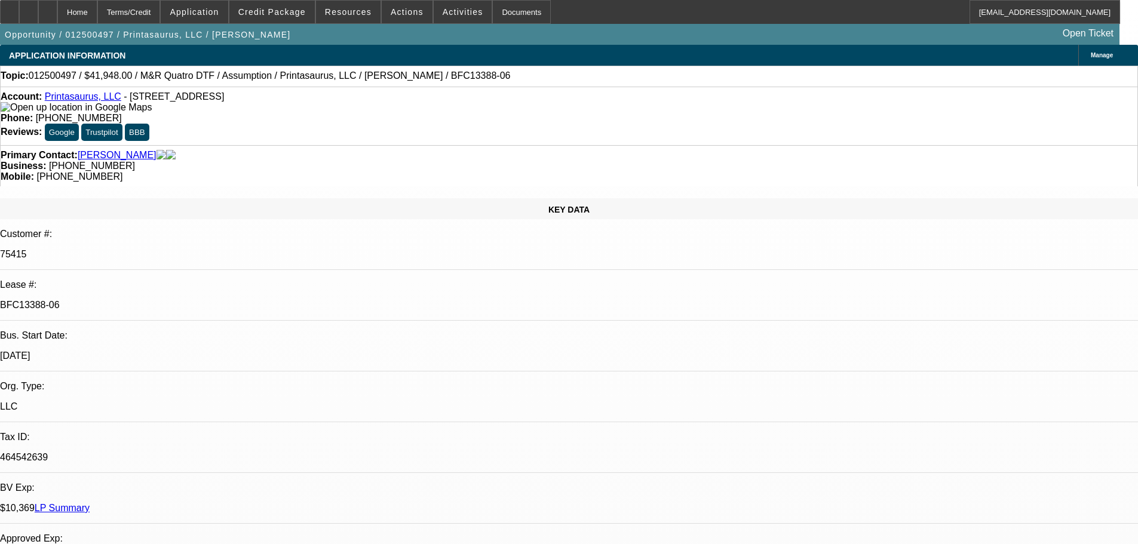
select select "0"
select select "2"
select select "0"
select select "4"
select select "0"
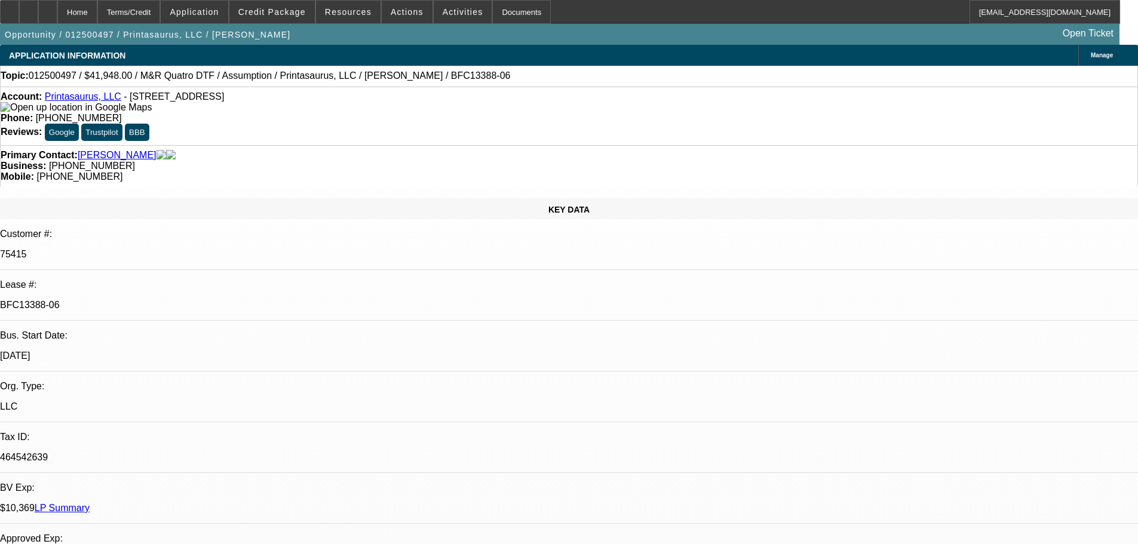
select select "3"
select select "0"
select select "4"
select select "0"
select select "2"
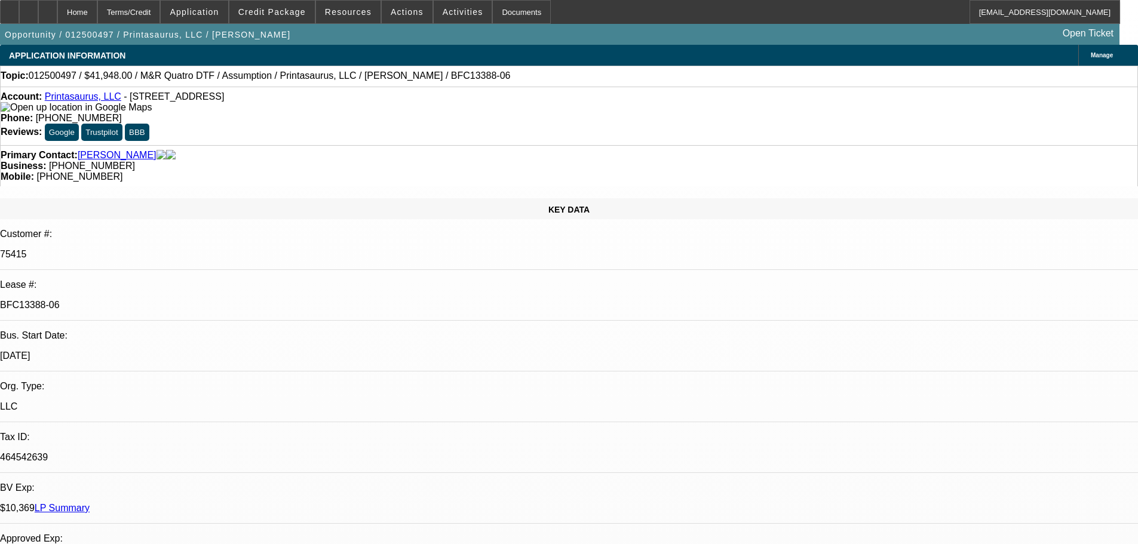
select select "0"
select select "4"
select select "0"
select select "2"
select select "0"
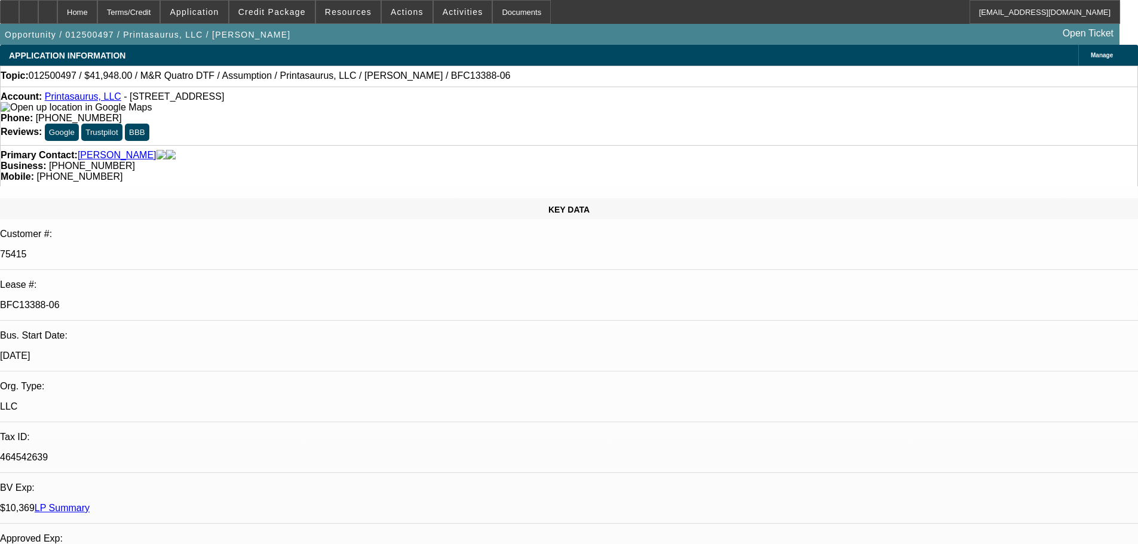
select select "4"
click at [90, 503] on link "LP Summary" at bounding box center [62, 508] width 55 height 10
select select "0"
select select "2"
select select "0"
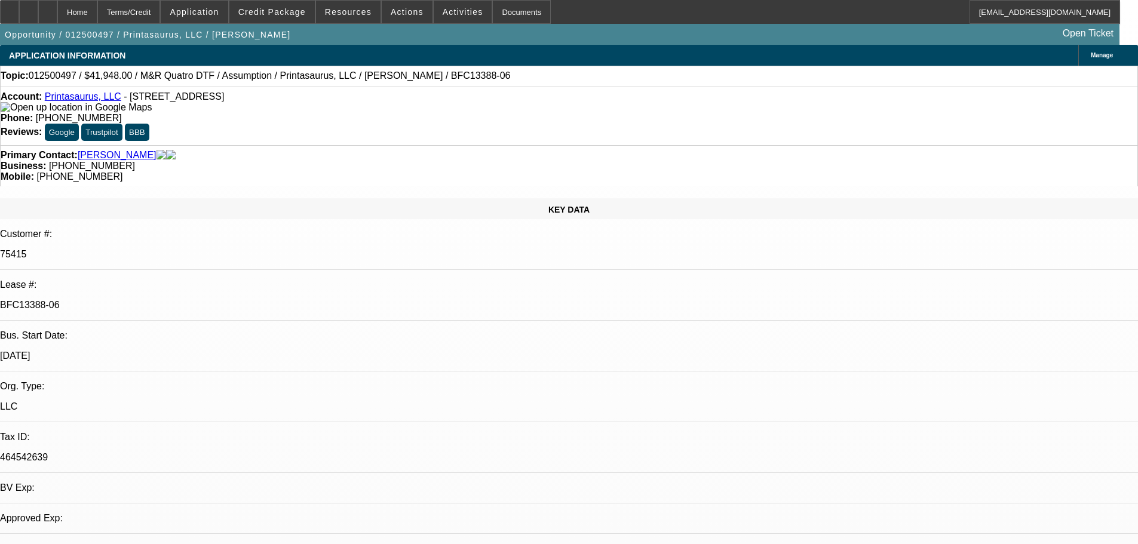
select select "4"
select select "0"
select select "3"
select select "0"
select select "4"
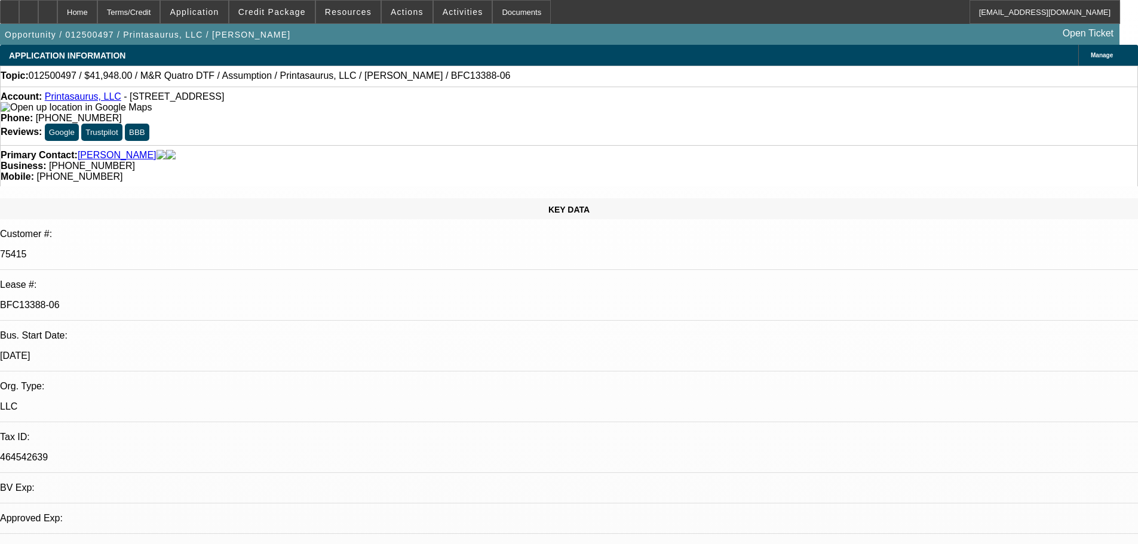
select select "0"
select select "2"
select select "0"
select select "4"
select select "0"
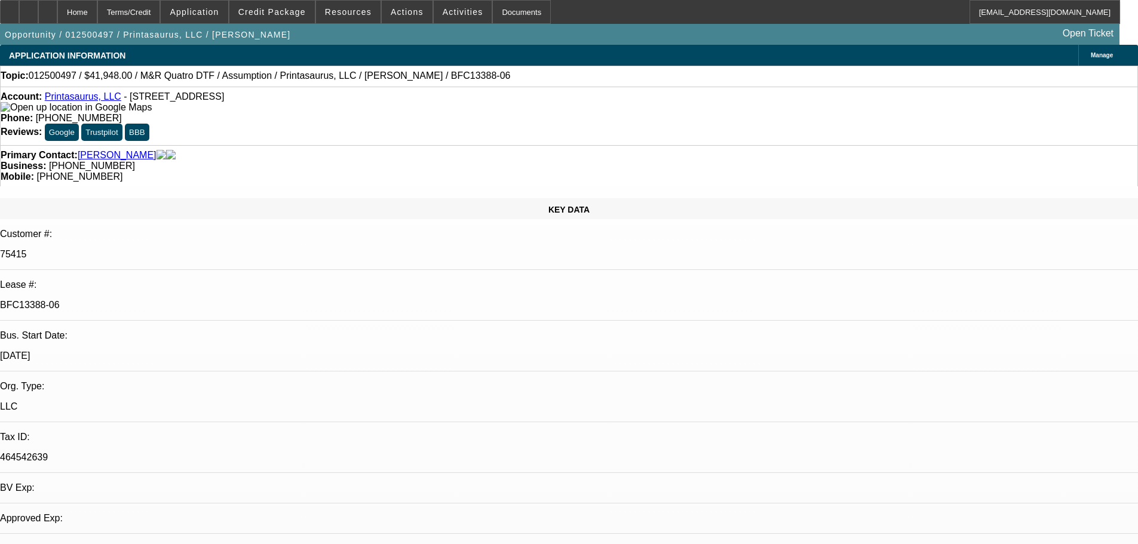
select select "2"
select select "0"
select select "4"
click at [90, 503] on link "LP Summary" at bounding box center [62, 508] width 55 height 10
